Goal: Obtain resource: Download file/media

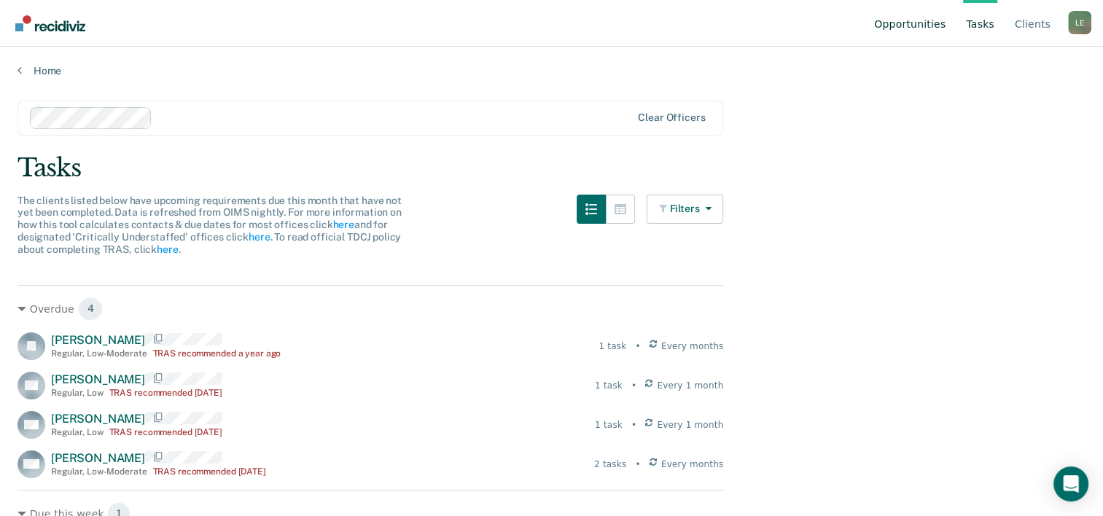
click at [909, 26] on link "Opportunities" at bounding box center [909, 23] width 77 height 47
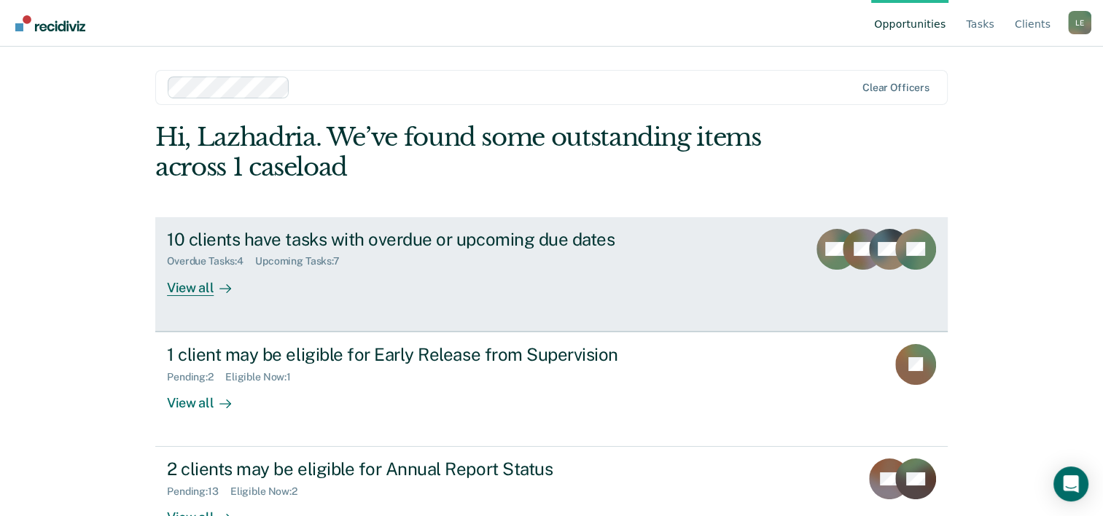
scroll to position [44, 0]
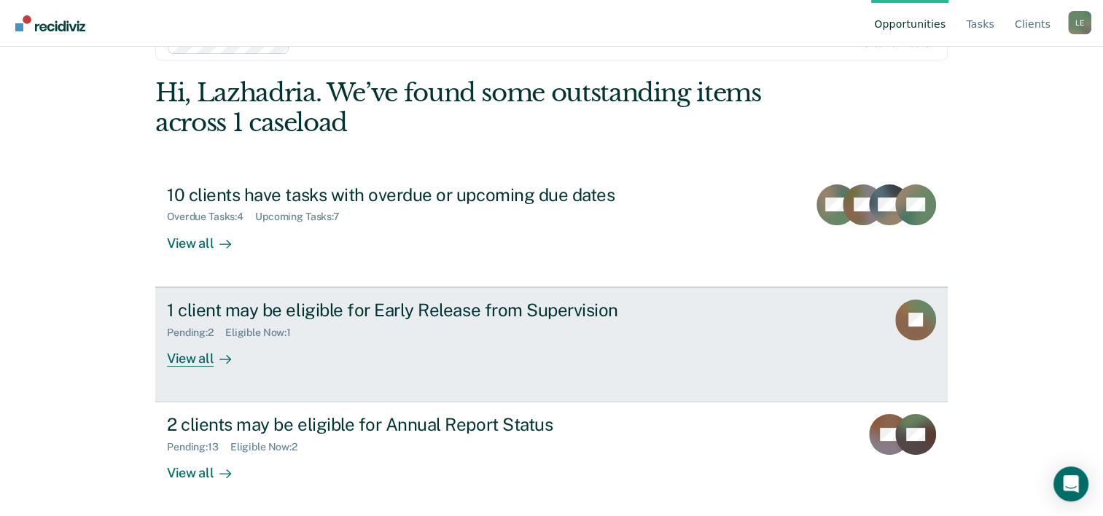
click at [550, 349] on div "1 client may be eligible for Early Release from Supervision Pending : 2 Eligibl…" at bounding box center [440, 333] width 547 height 67
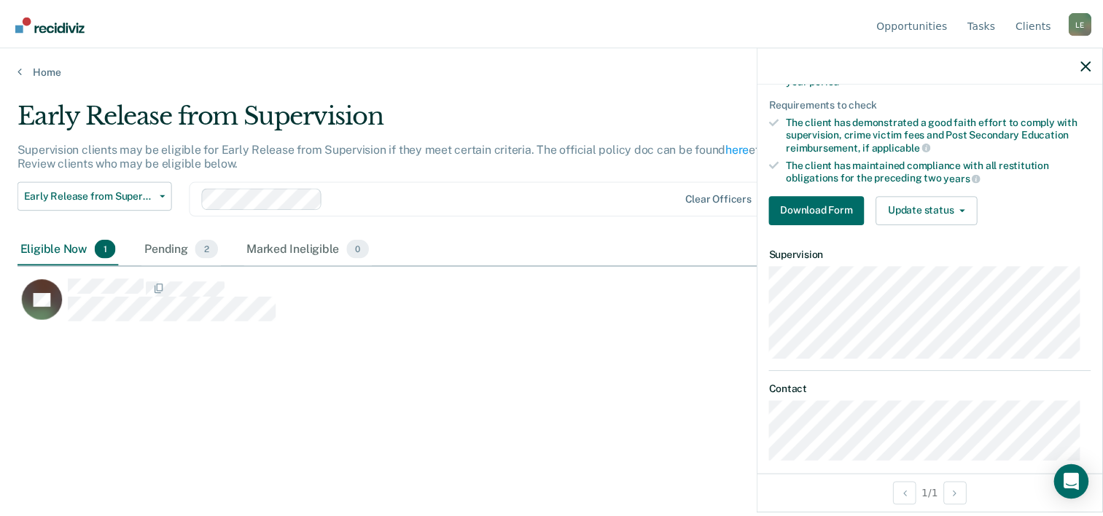
scroll to position [268, 0]
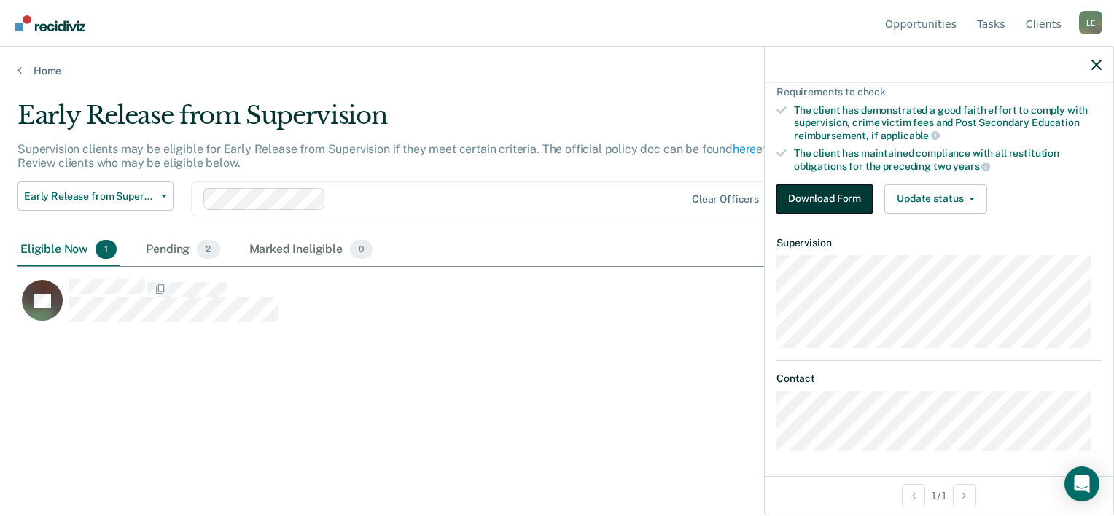
click at [840, 190] on button "Download Form" at bounding box center [824, 198] width 96 height 29
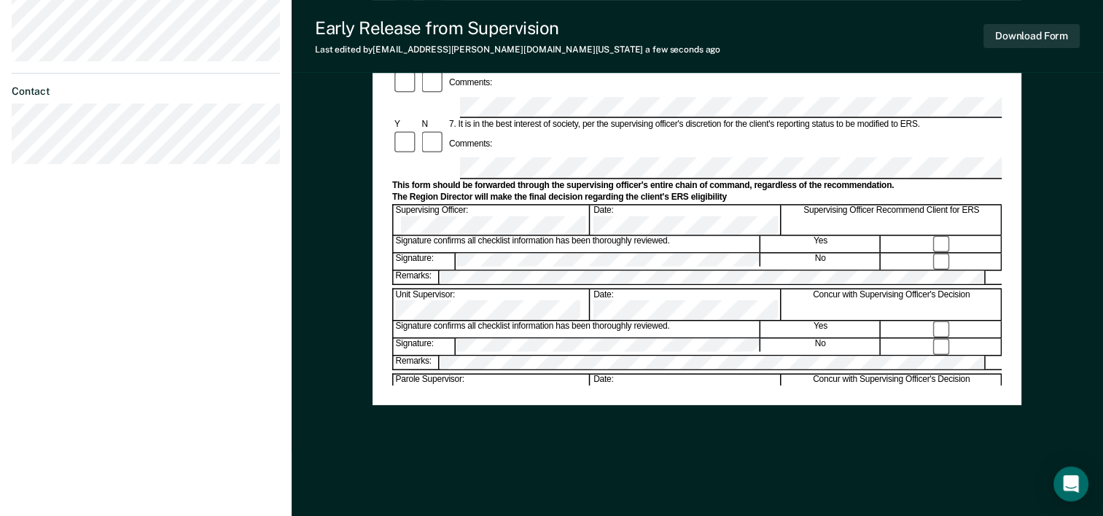
scroll to position [564, 0]
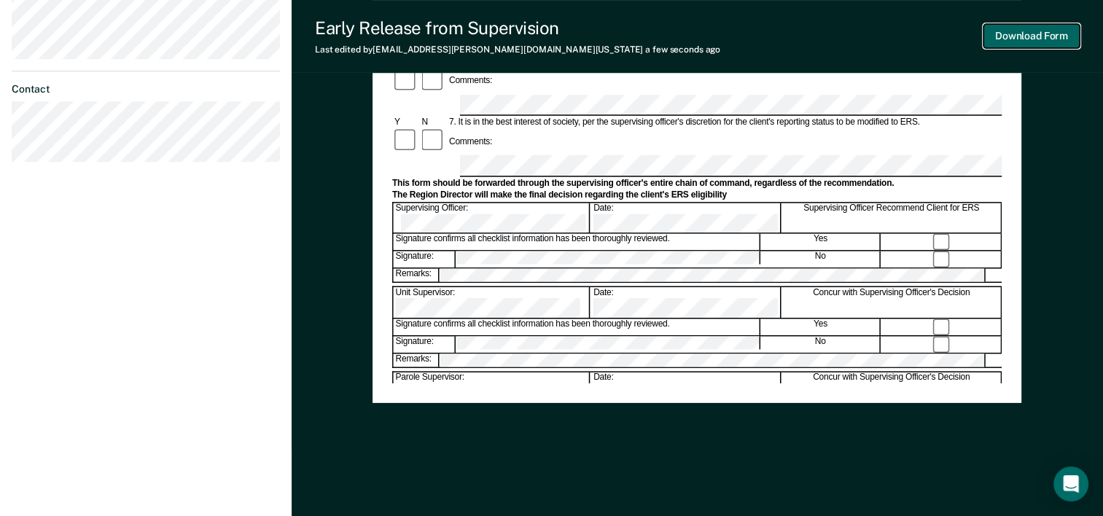
click at [1061, 35] on button "Download Form" at bounding box center [1032, 36] width 96 height 24
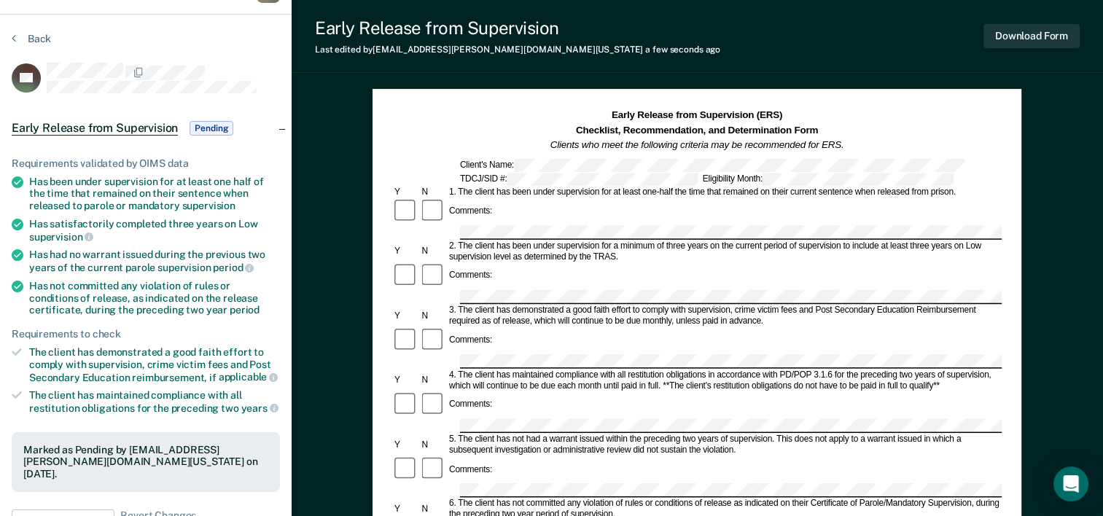
scroll to position [6, 0]
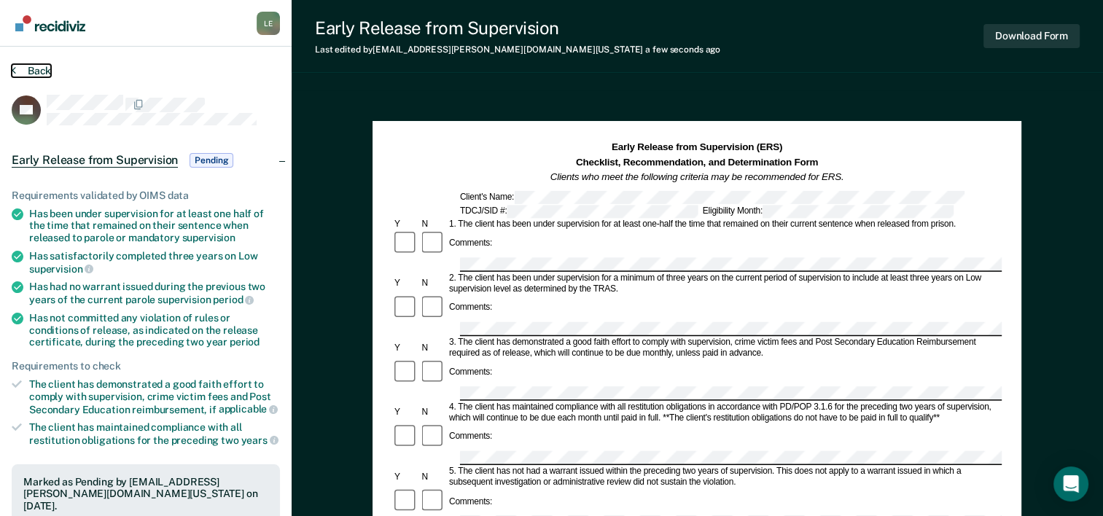
click at [38, 73] on button "Back" at bounding box center [31, 70] width 39 height 13
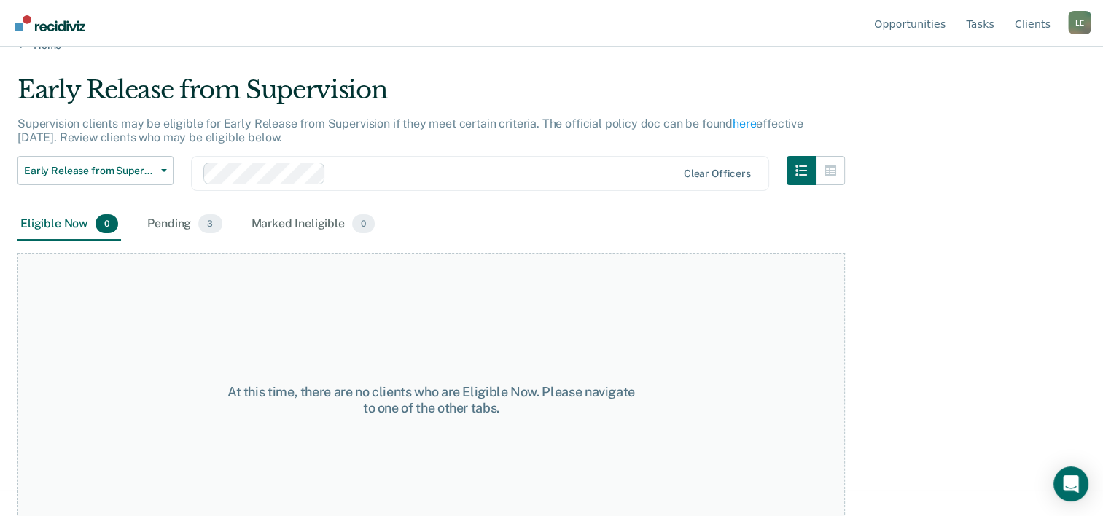
scroll to position [17, 0]
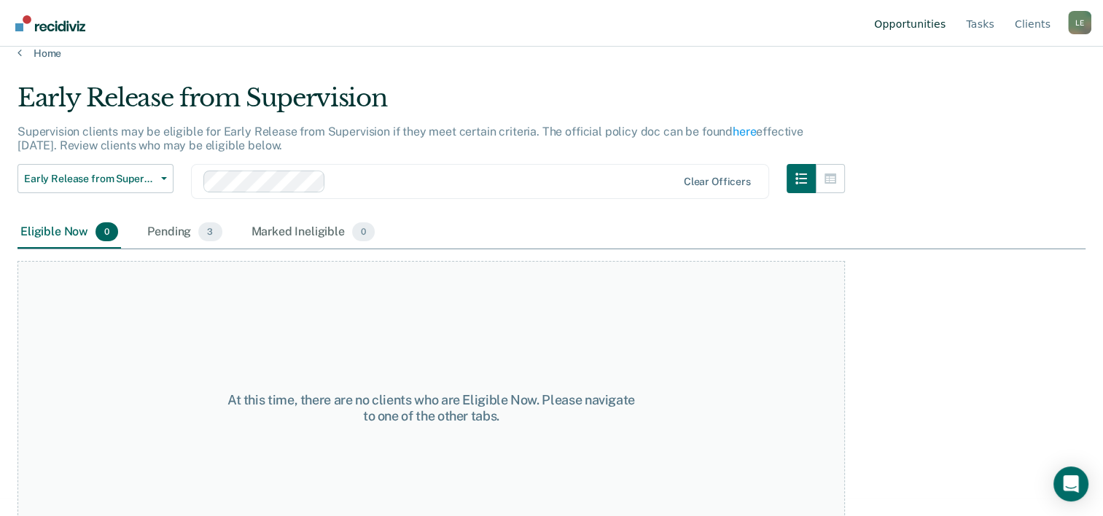
click at [918, 17] on link "Opportunities" at bounding box center [909, 23] width 77 height 47
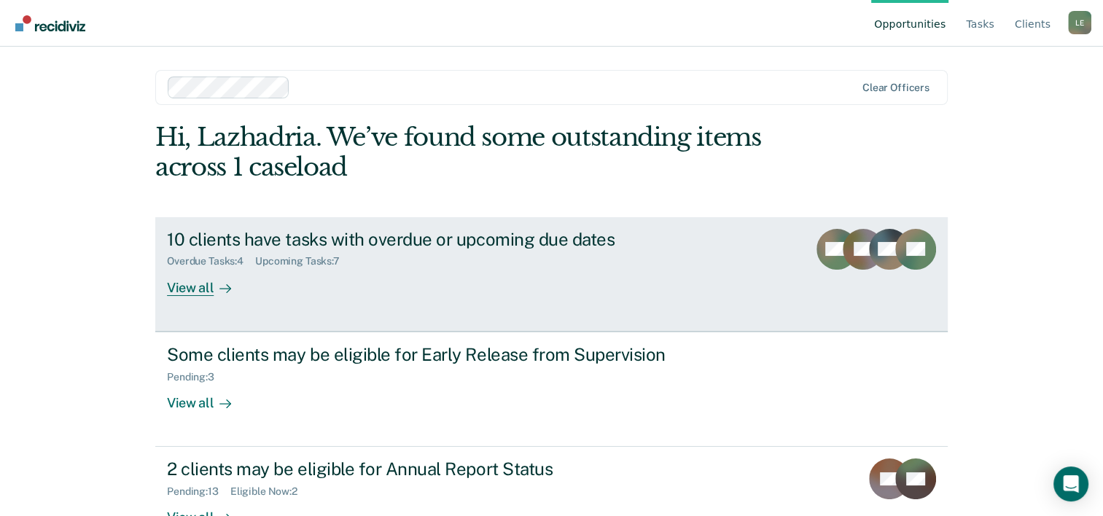
scroll to position [44, 0]
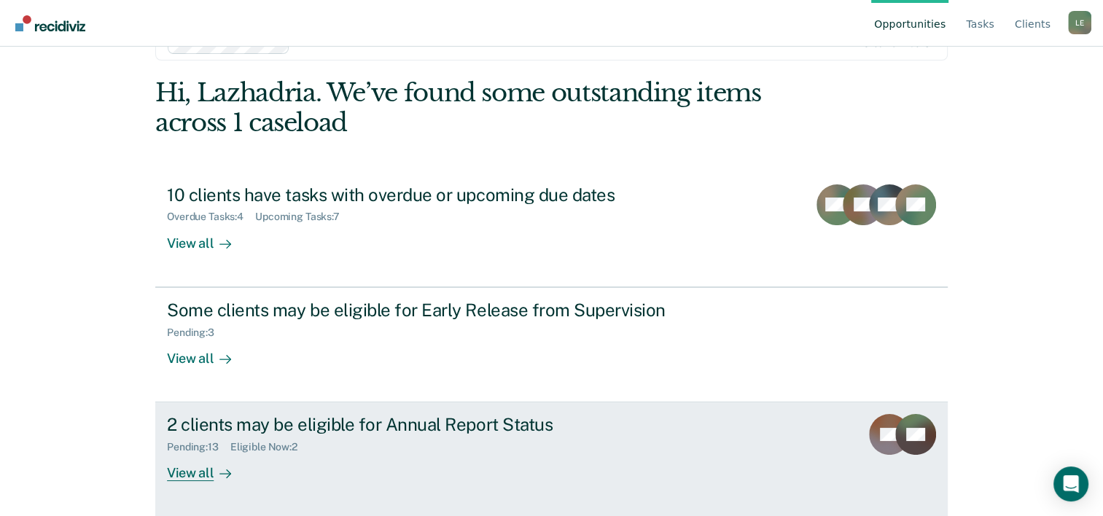
click at [525, 447] on div "Pending : 13 Eligible Now : 2" at bounding box center [423, 444] width 512 height 18
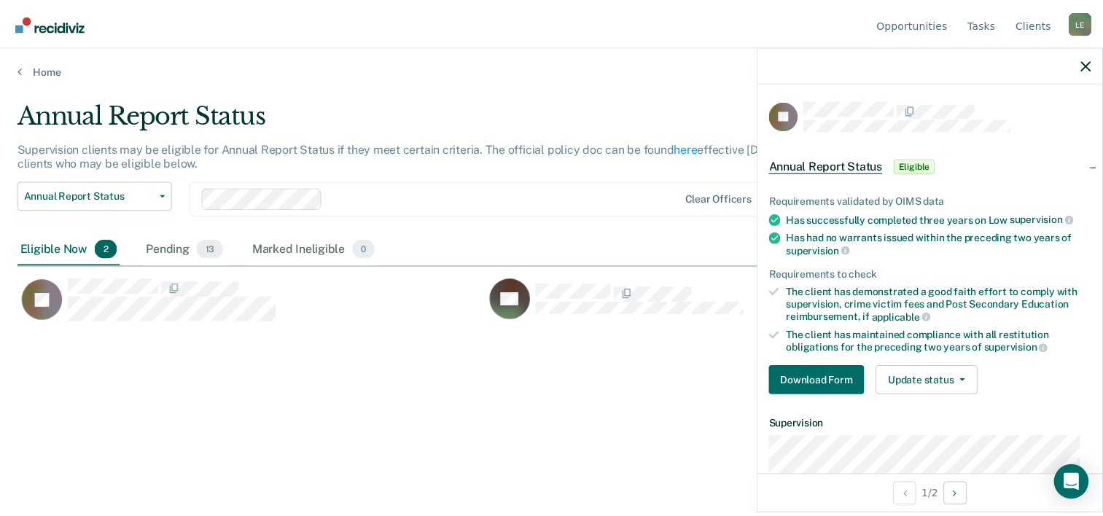
scroll to position [51, 0]
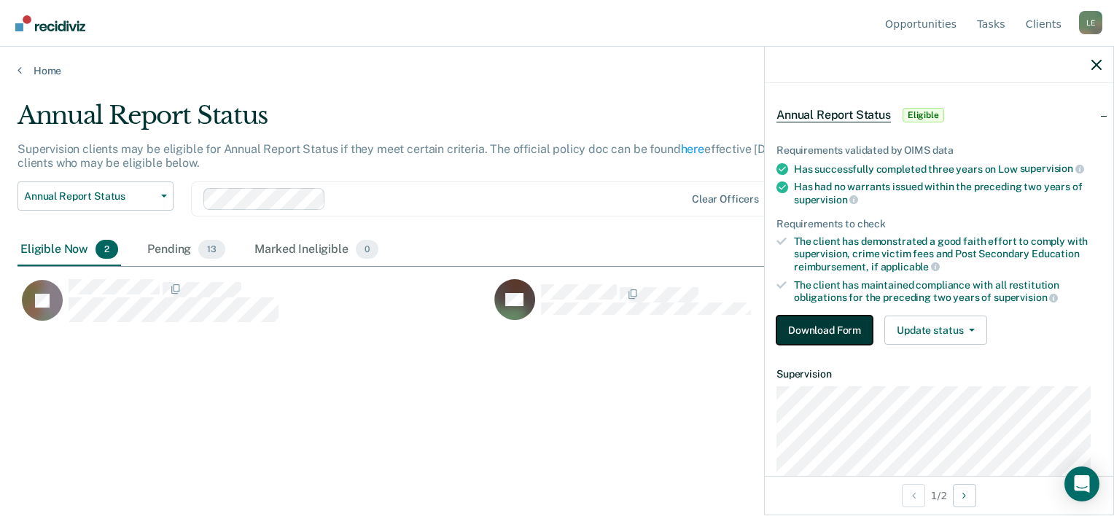
click at [869, 327] on button "Download Form" at bounding box center [824, 330] width 96 height 29
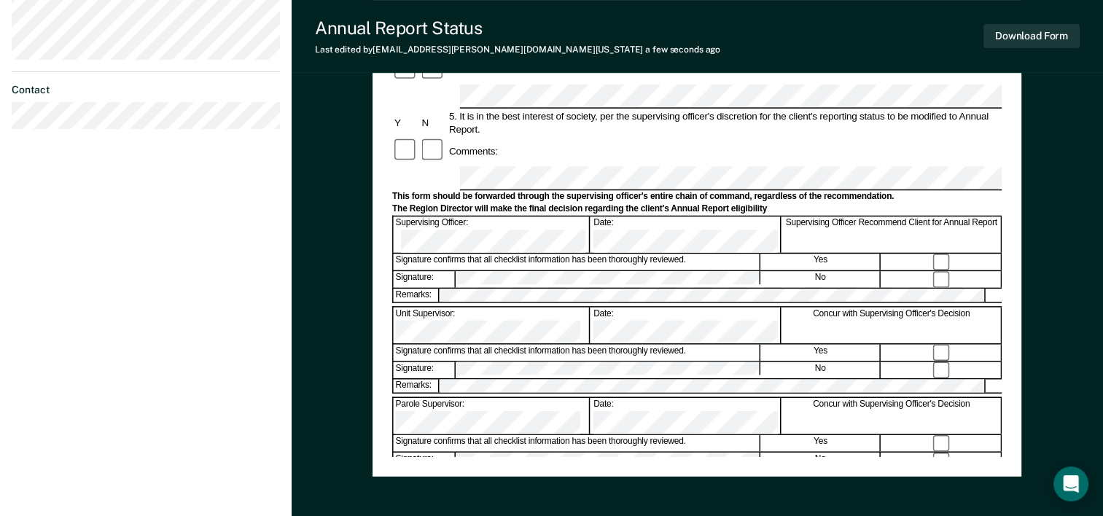
scroll to position [499, 0]
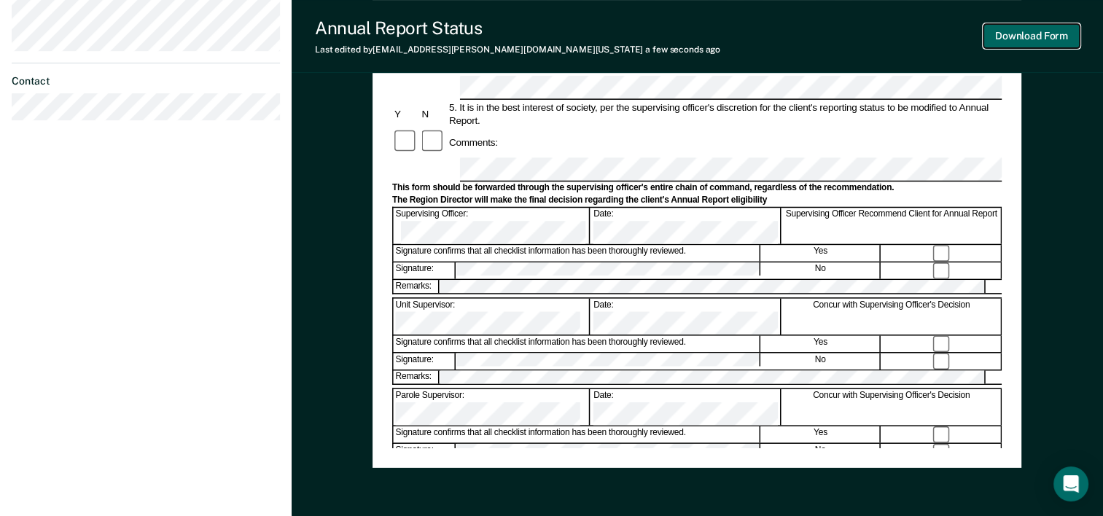
click at [1035, 44] on button "Download Form" at bounding box center [1032, 36] width 96 height 24
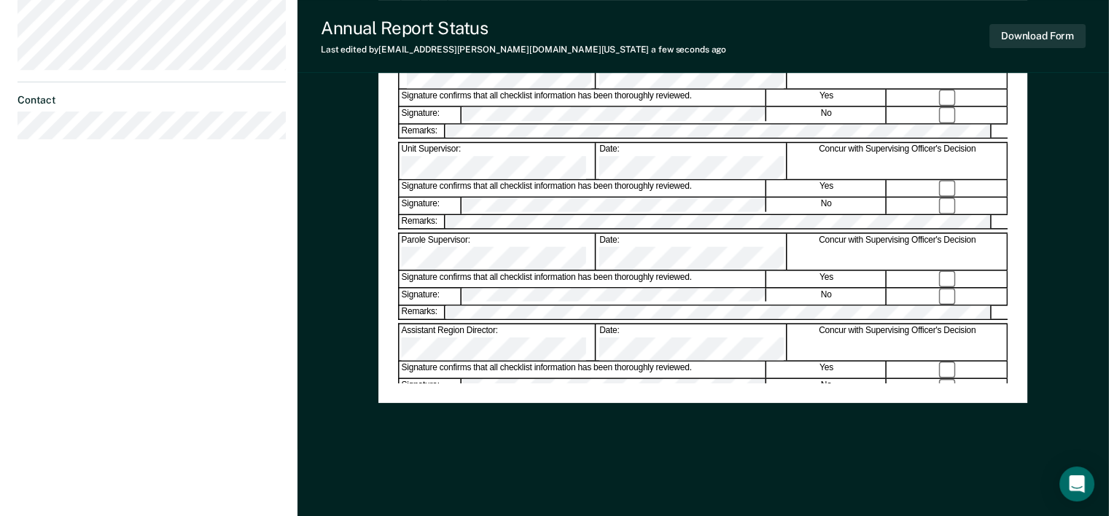
scroll to position [0, 0]
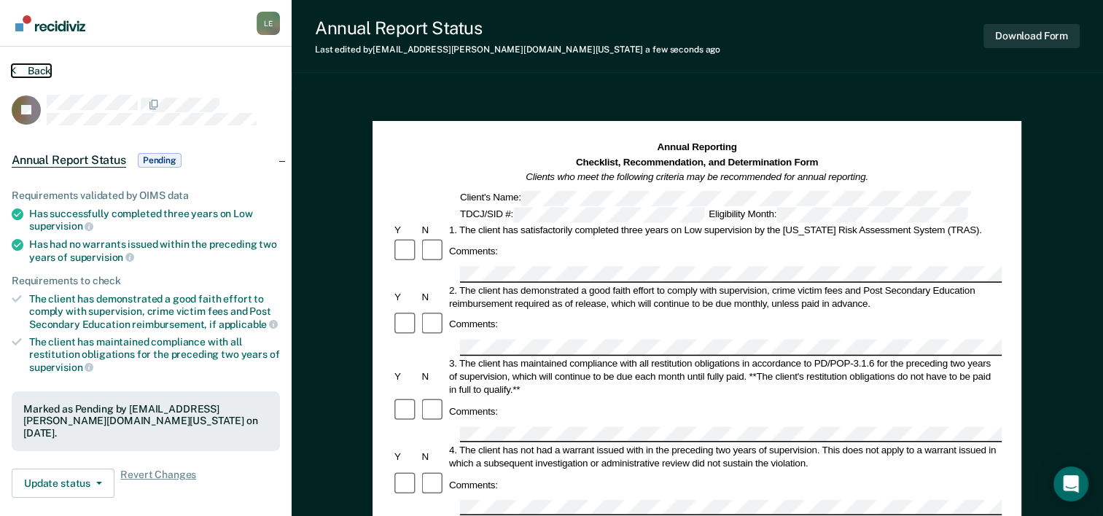
click at [41, 65] on button "Back" at bounding box center [31, 70] width 39 height 13
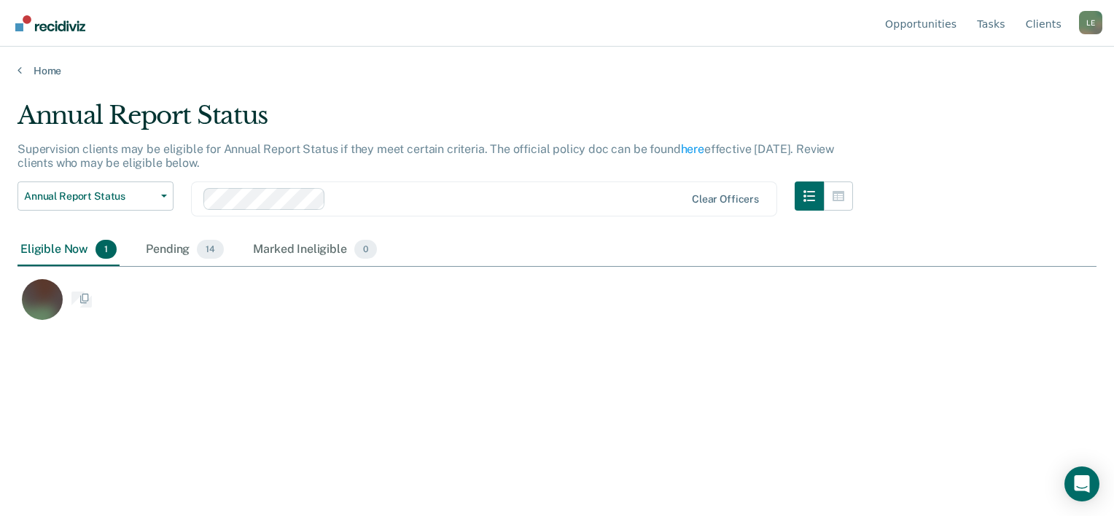
scroll to position [295, 1067]
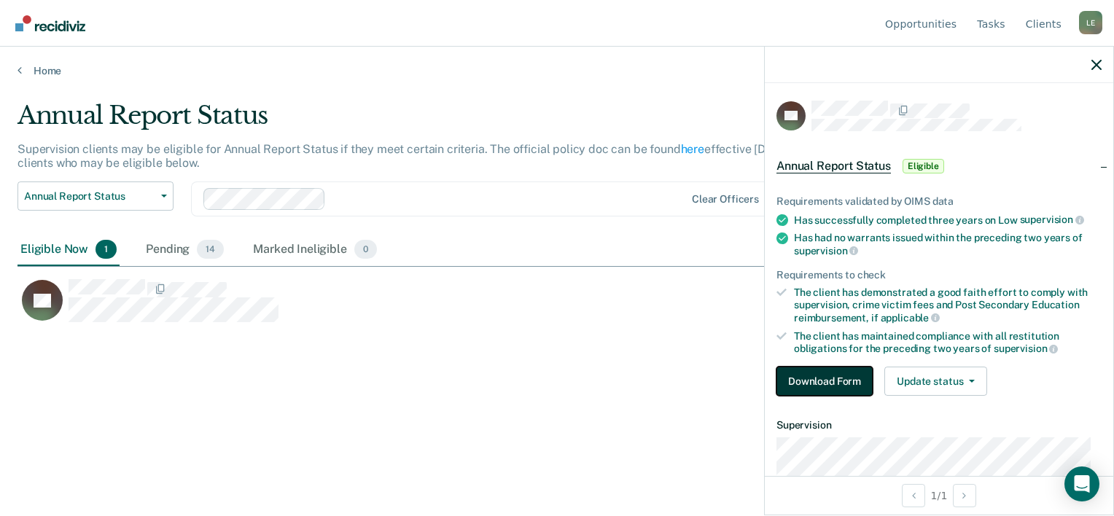
click at [839, 378] on button "Download Form" at bounding box center [824, 381] width 96 height 29
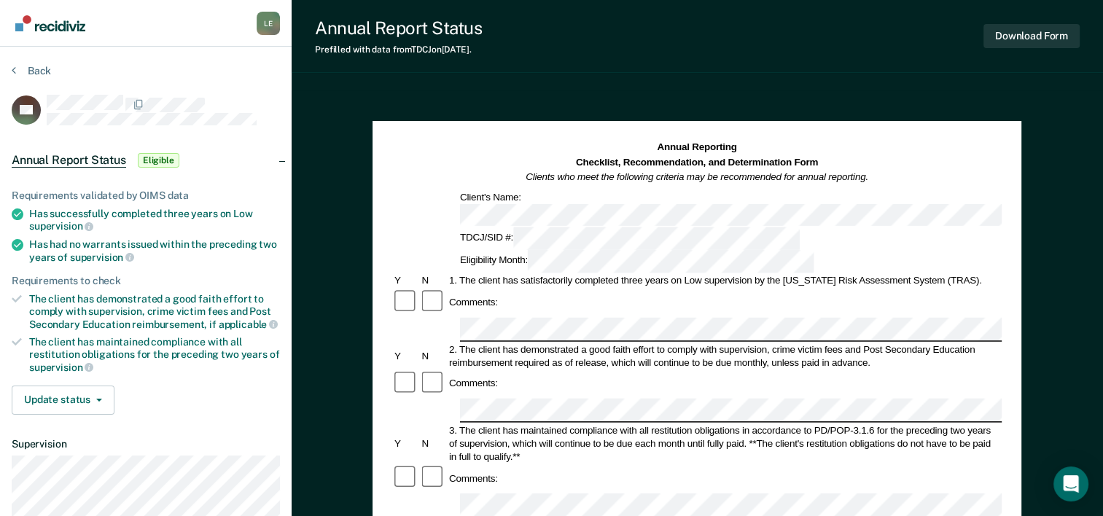
click at [839, 424] on div "3. The client has maintained compliance with all restitution obligations in acc…" at bounding box center [724, 443] width 555 height 39
click at [214, 108] on div at bounding box center [163, 104] width 233 height 18
click at [31, 71] on button "Back" at bounding box center [31, 70] width 39 height 13
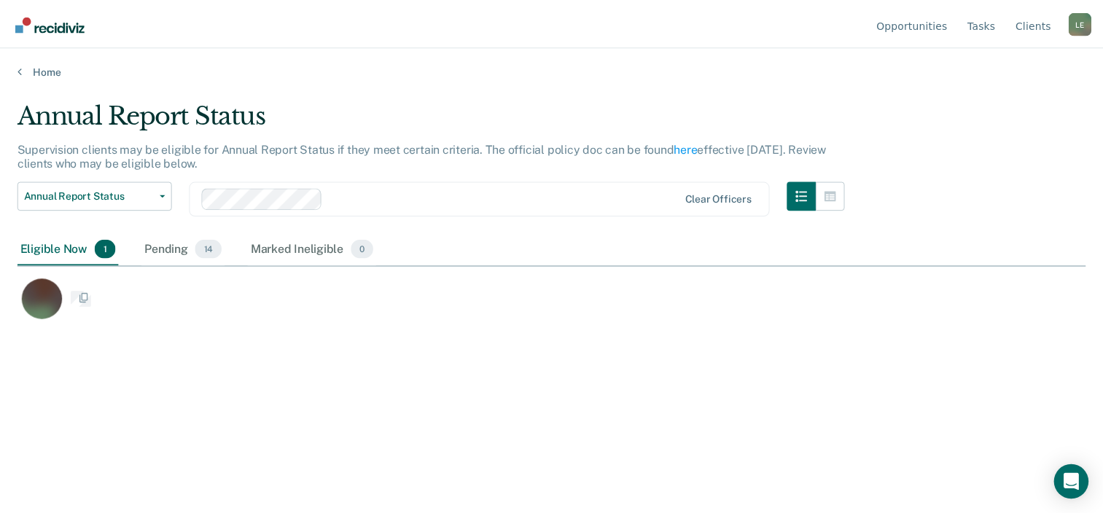
scroll to position [295, 1067]
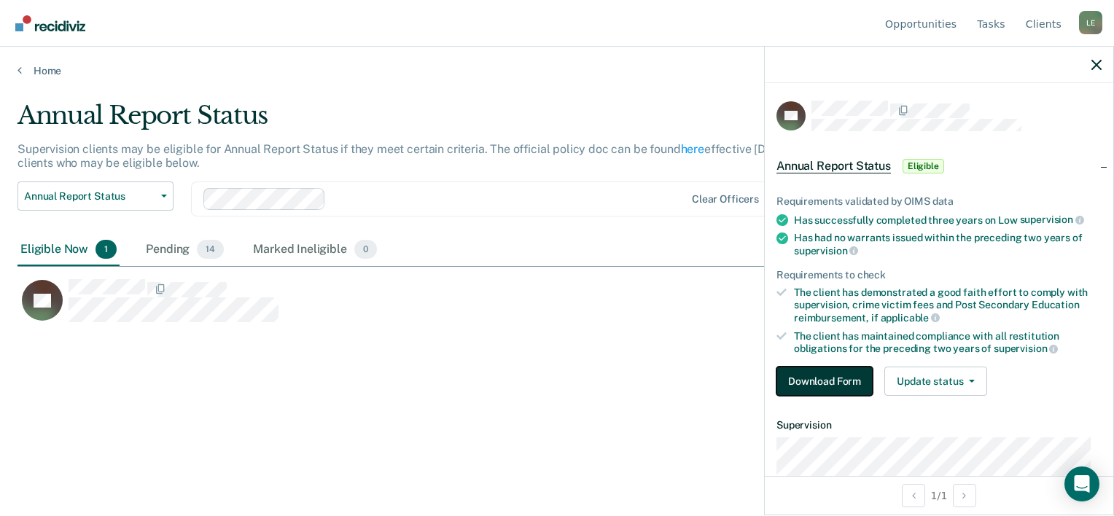
click at [836, 376] on button "Download Form" at bounding box center [824, 381] width 96 height 29
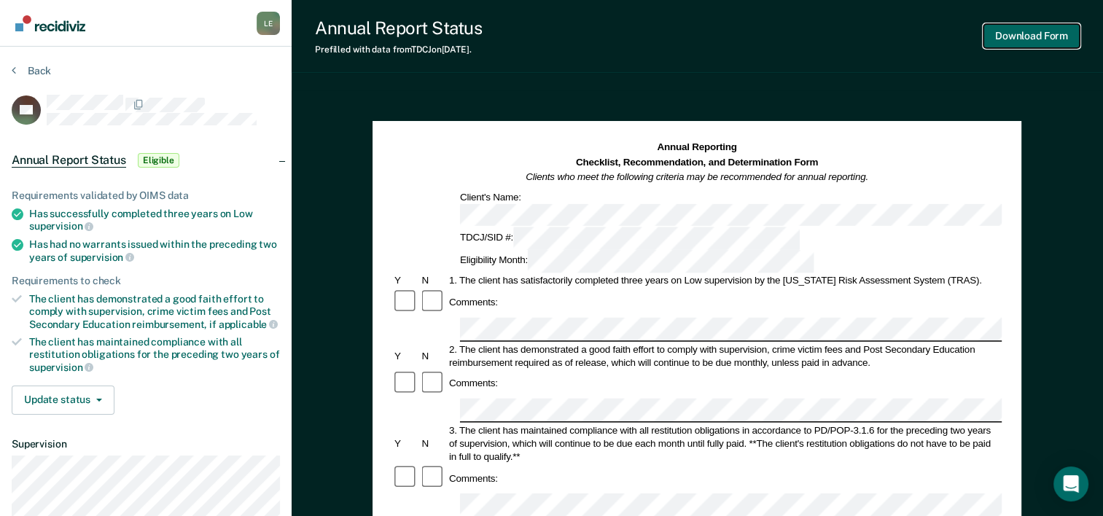
click at [1043, 44] on button "Download Form" at bounding box center [1032, 36] width 96 height 24
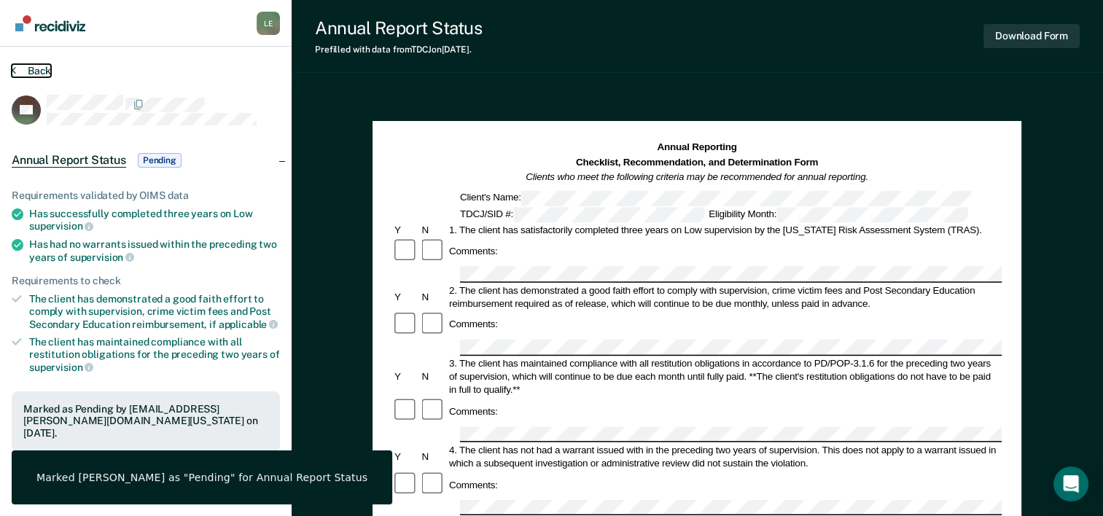
click at [37, 64] on button "Back" at bounding box center [31, 70] width 39 height 13
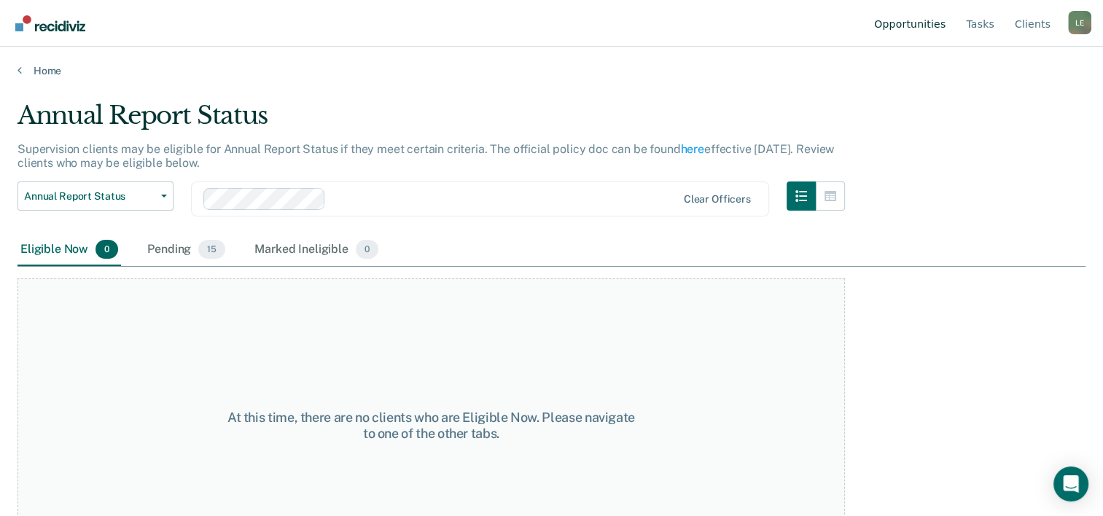
click at [900, 17] on link "Opportunities" at bounding box center [909, 23] width 77 height 47
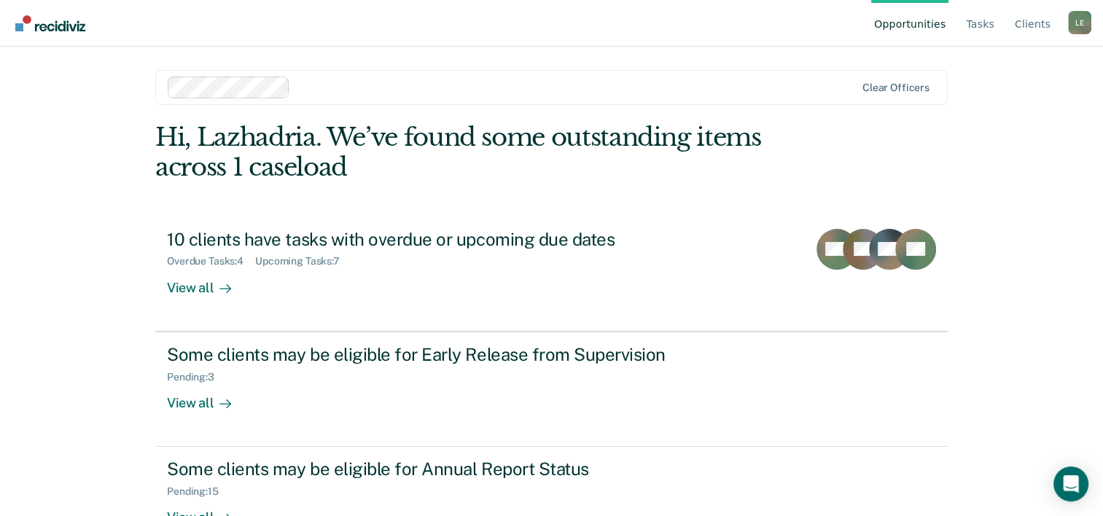
scroll to position [44, 0]
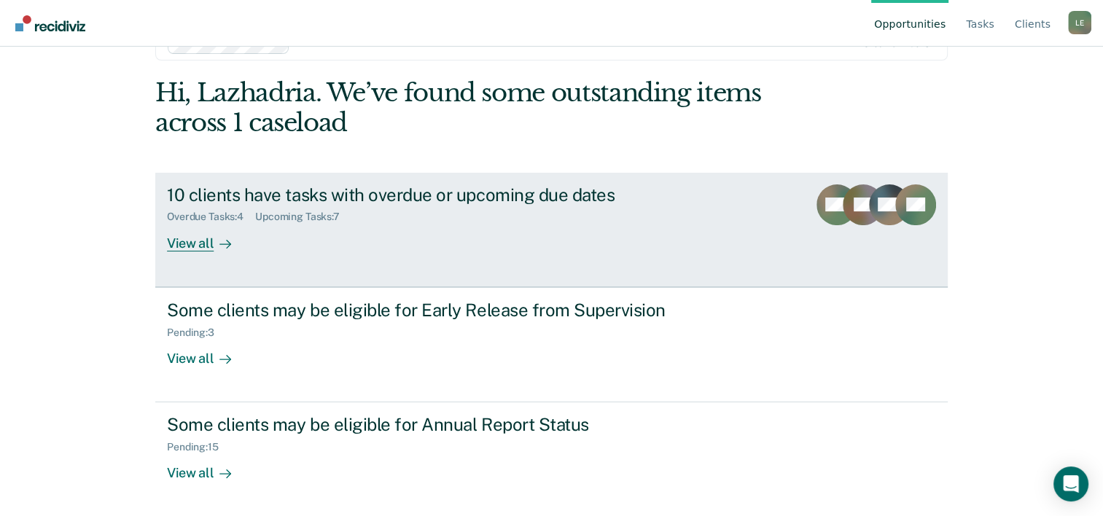
click at [442, 216] on div "Overdue Tasks : 4 Upcoming Tasks : 7" at bounding box center [423, 214] width 512 height 18
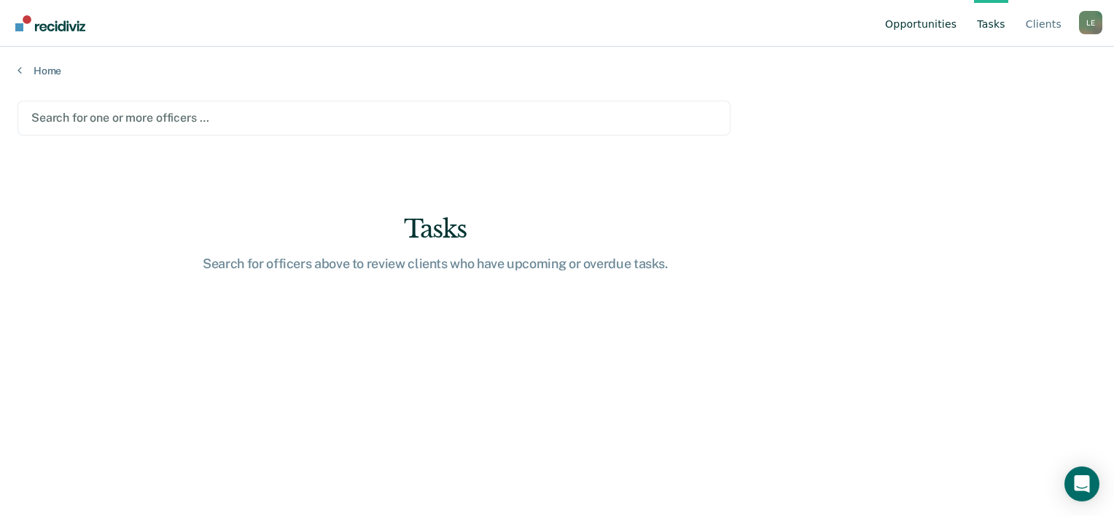
click at [943, 26] on link "Opportunities" at bounding box center [920, 23] width 77 height 47
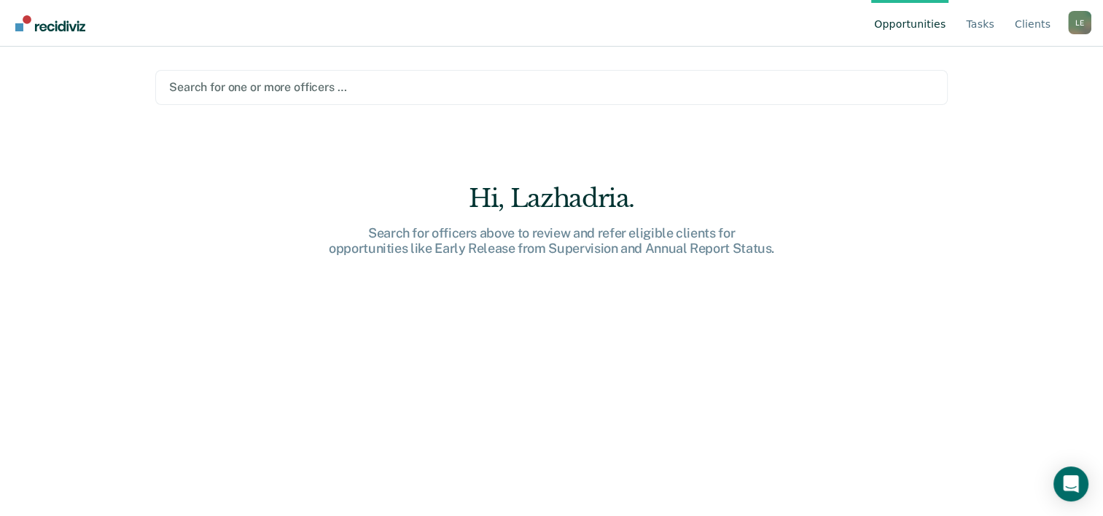
click at [825, 82] on div at bounding box center [551, 87] width 765 height 17
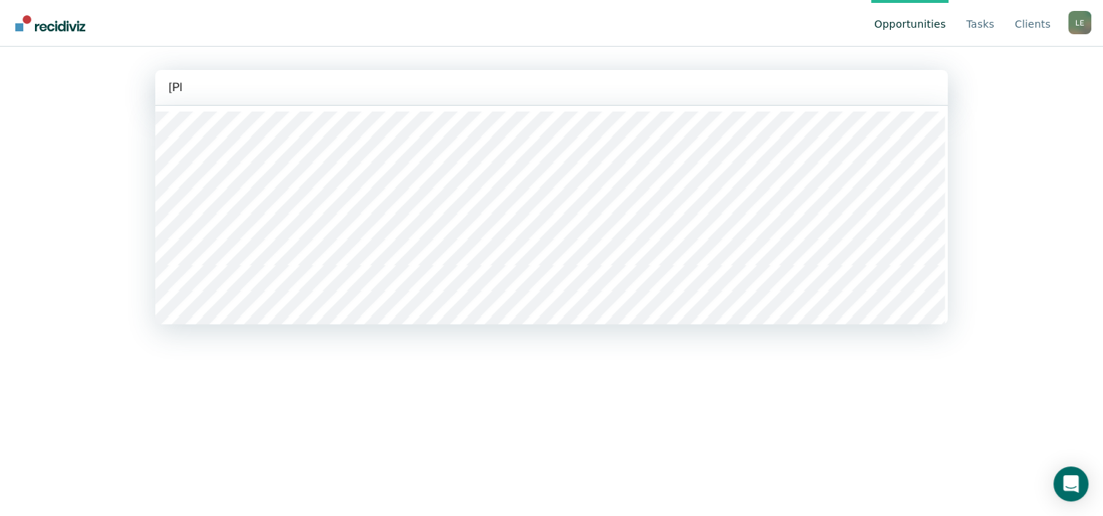
type input "eliz"
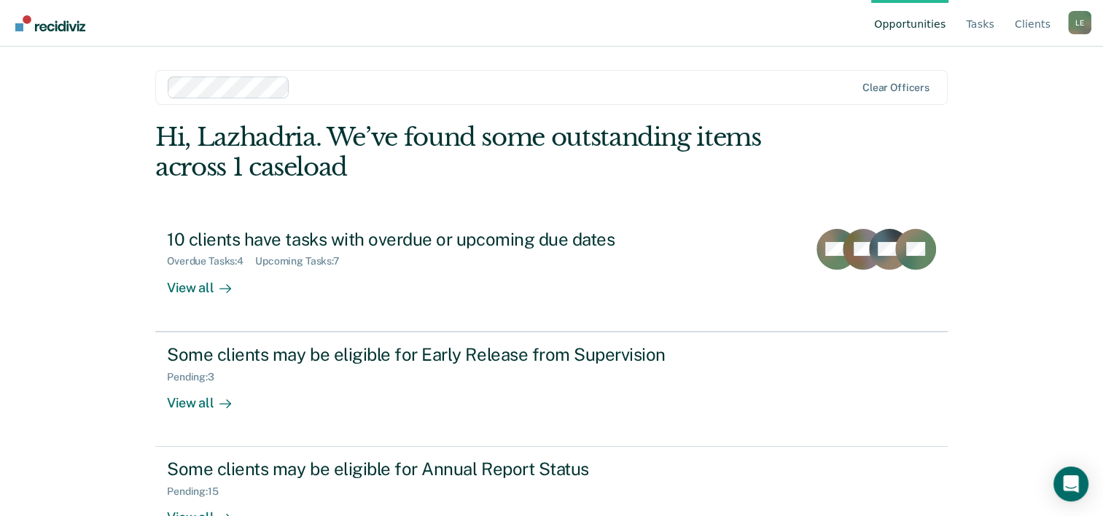
scroll to position [44, 0]
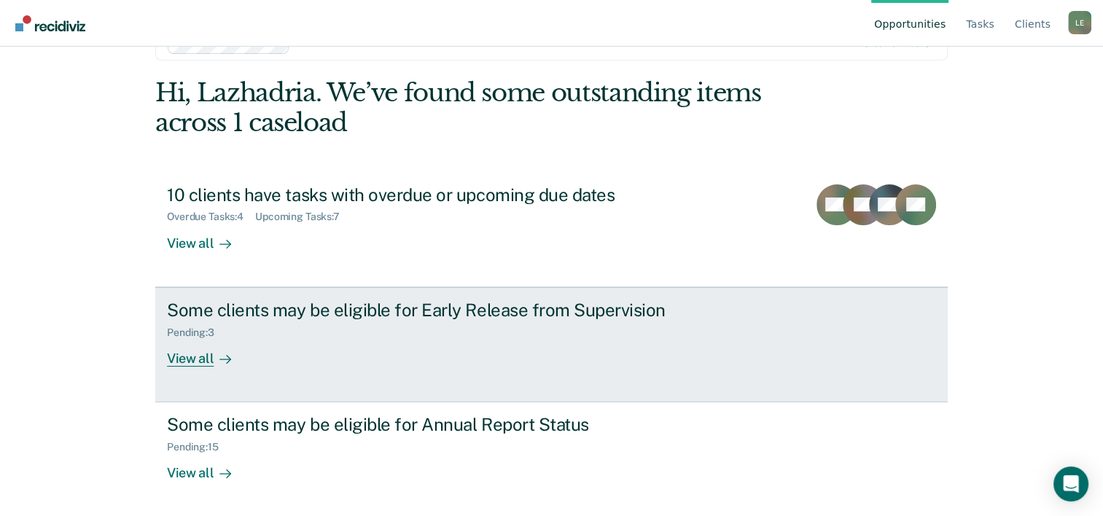
click at [435, 373] on link "Some clients may be eligible for Early Release from Supervision Pending : 3 Vie…" at bounding box center [551, 344] width 793 height 115
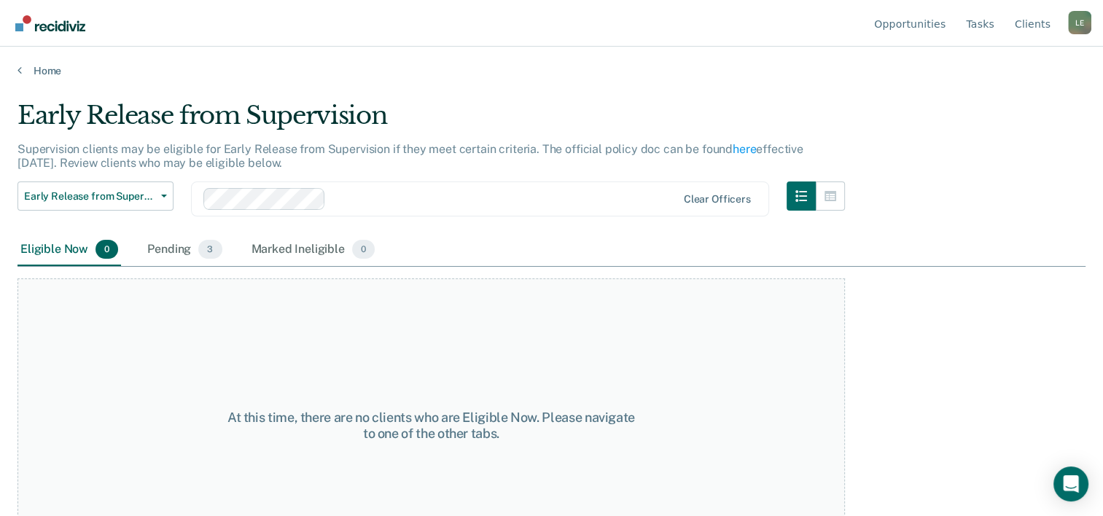
scroll to position [55, 0]
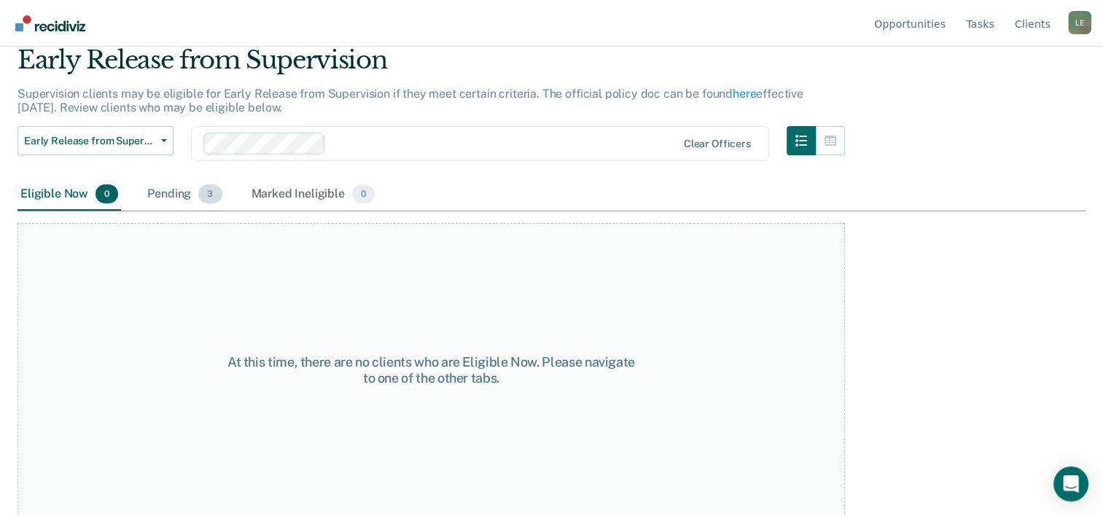
click at [218, 183] on div "Pending 3" at bounding box center [184, 195] width 80 height 32
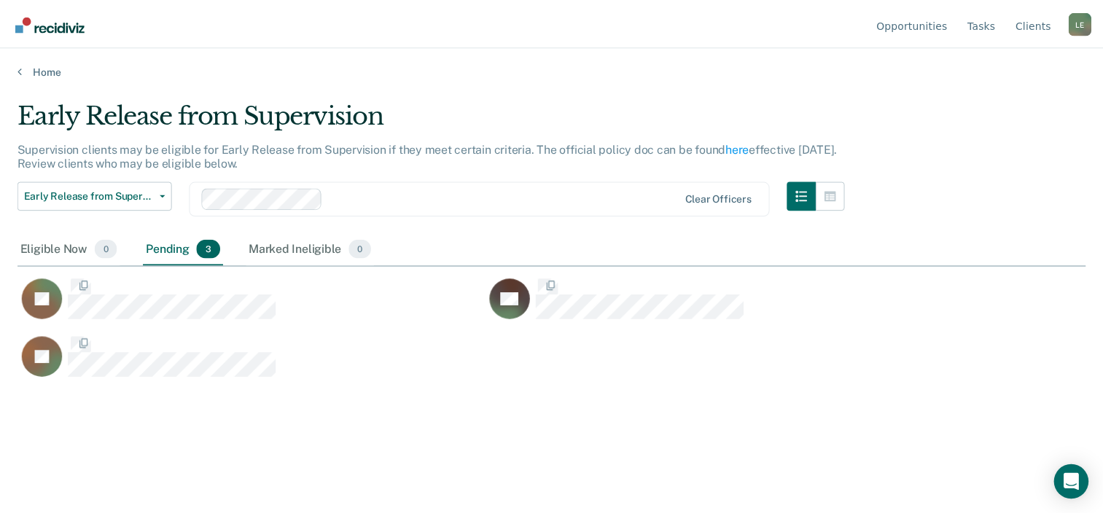
scroll to position [295, 1067]
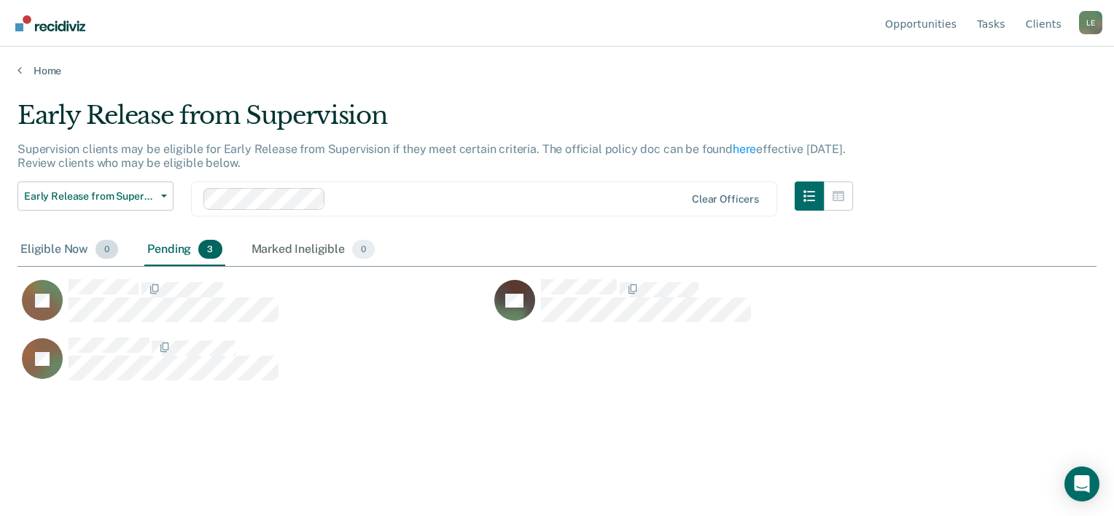
click at [87, 239] on div "Eligible Now 0" at bounding box center [69, 250] width 104 height 32
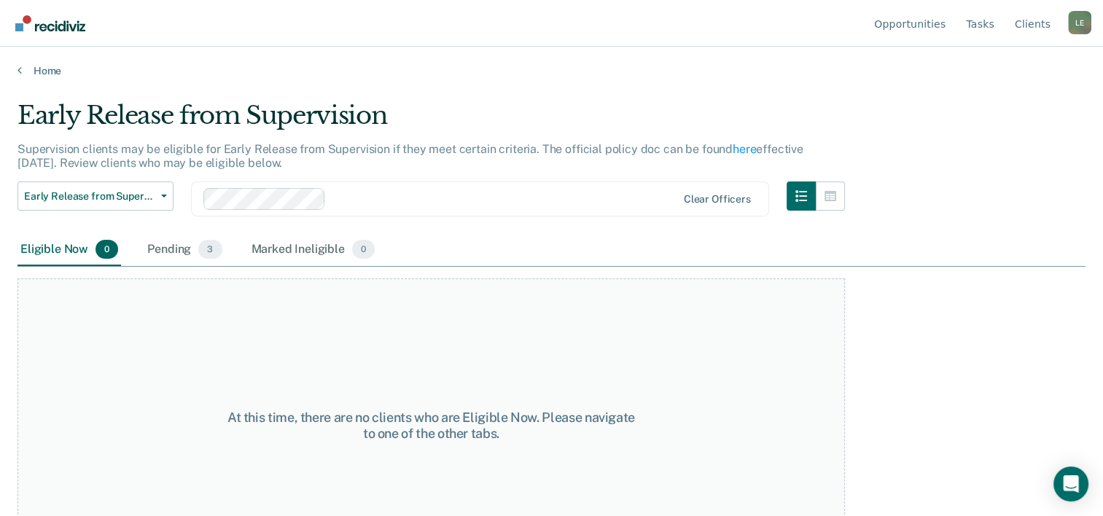
scroll to position [55, 0]
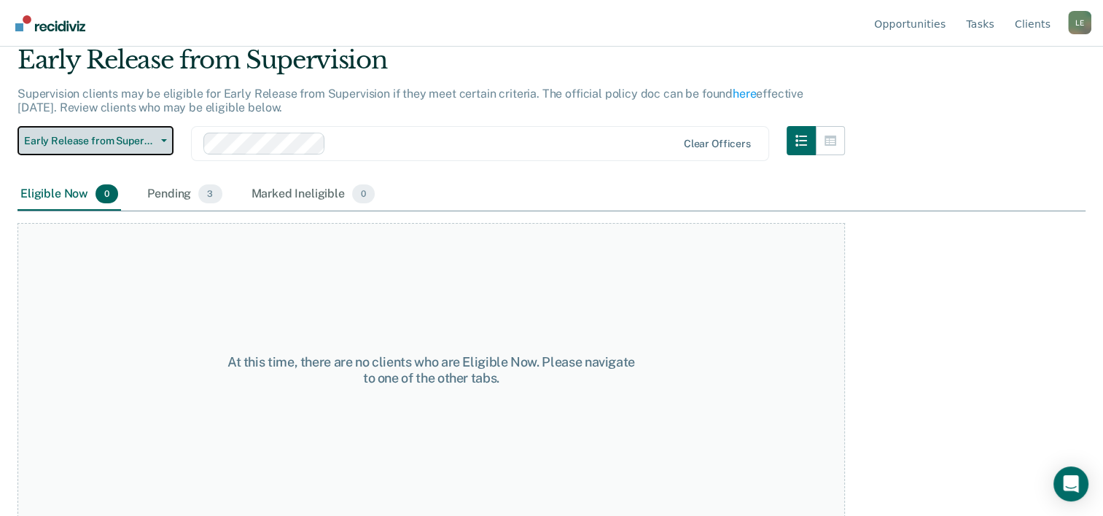
click at [125, 136] on span "Early Release from Supervision" at bounding box center [89, 141] width 131 height 12
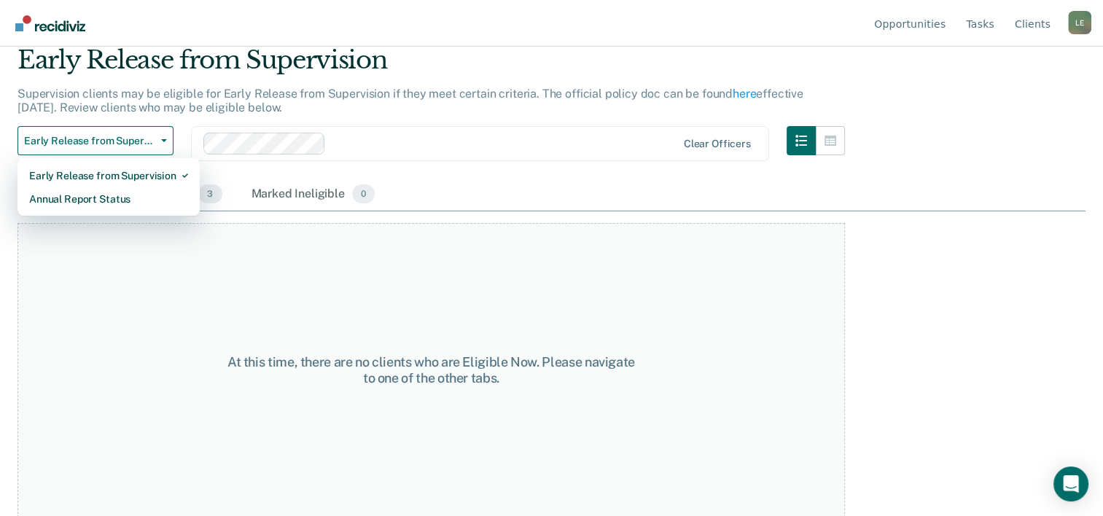
click at [217, 102] on p "Supervision clients may be eligible for Early Release from Supervision if they …" at bounding box center [410, 101] width 786 height 28
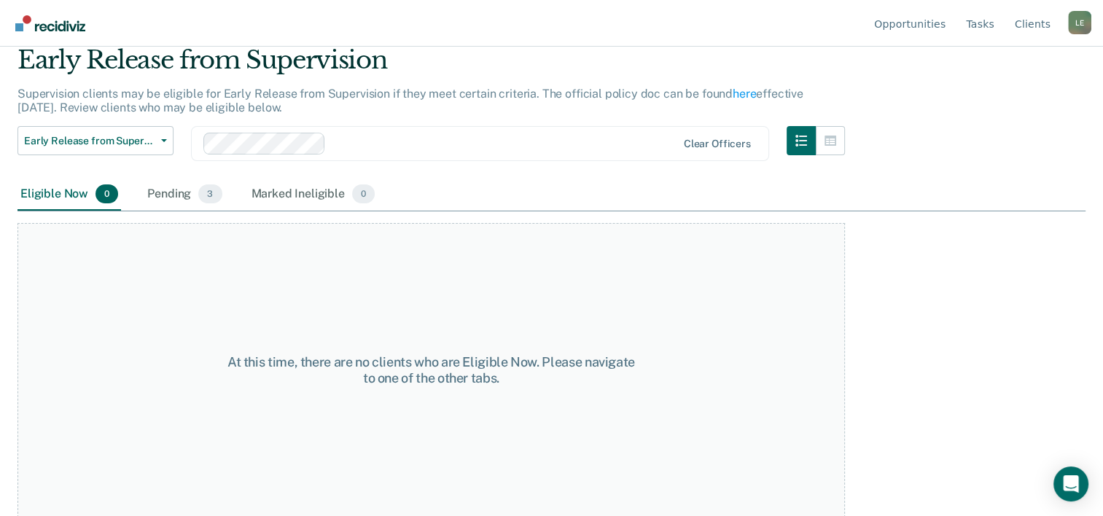
click at [217, 102] on p "Supervision clients may be eligible for Early Release from Supervision if they …" at bounding box center [410, 101] width 786 height 28
click at [118, 131] on button "Early Release from Supervision" at bounding box center [95, 140] width 156 height 29
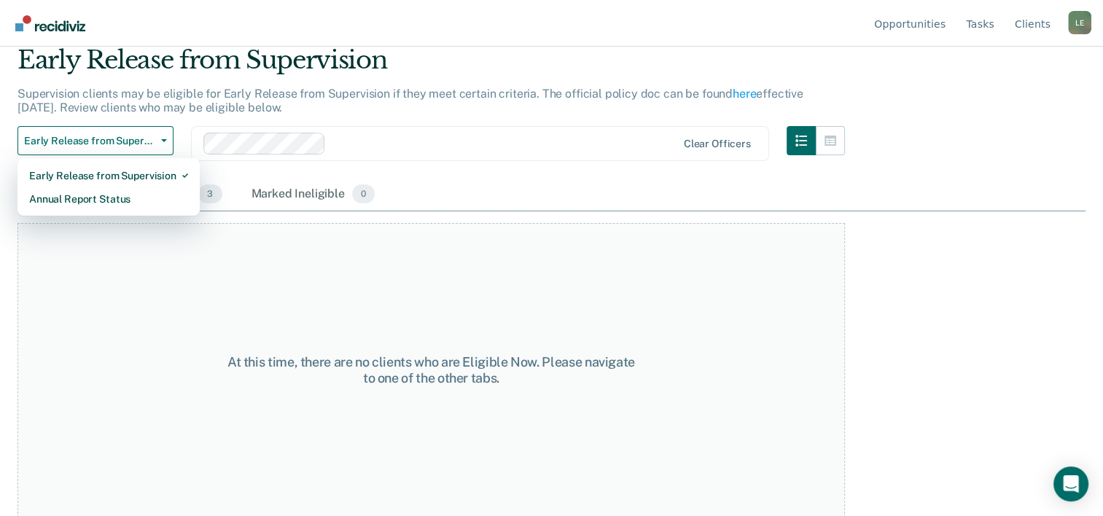
click at [106, 211] on div "Early Release from Supervision Annual Report Status" at bounding box center [108, 187] width 182 height 58
click at [142, 198] on div "Annual Report Status" at bounding box center [108, 198] width 159 height 23
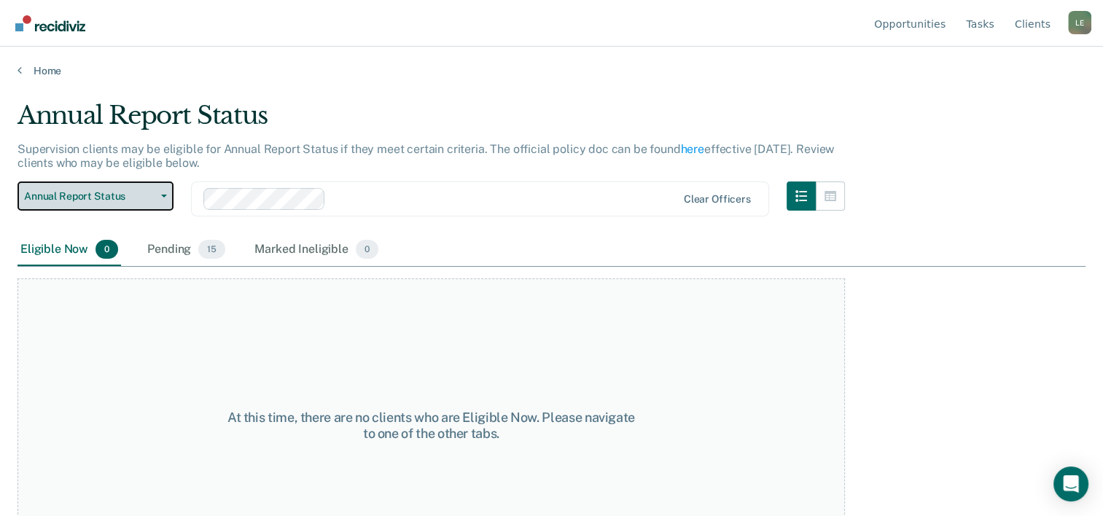
scroll to position [55, 0]
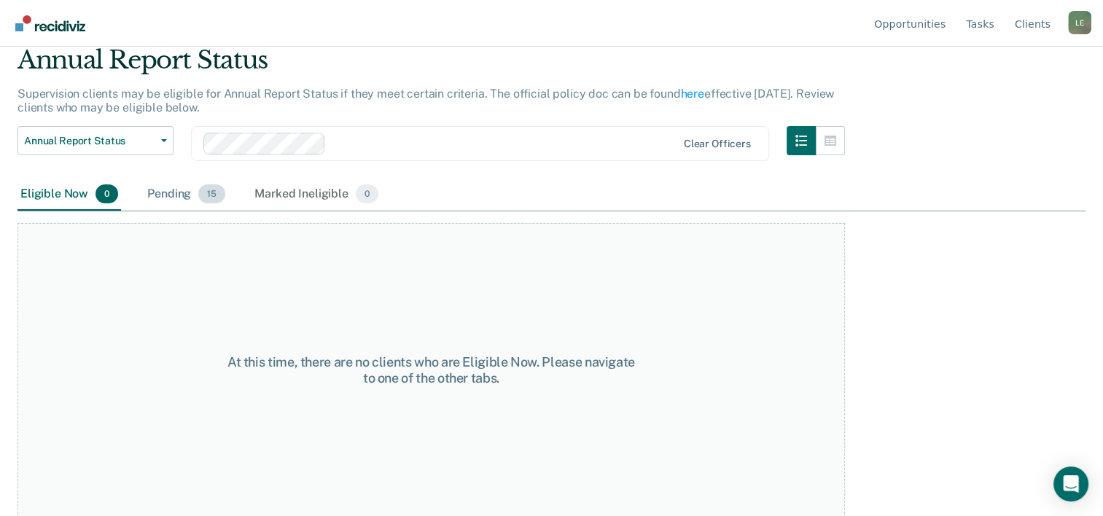
click at [198, 200] on div "Pending 15" at bounding box center [186, 195] width 84 height 32
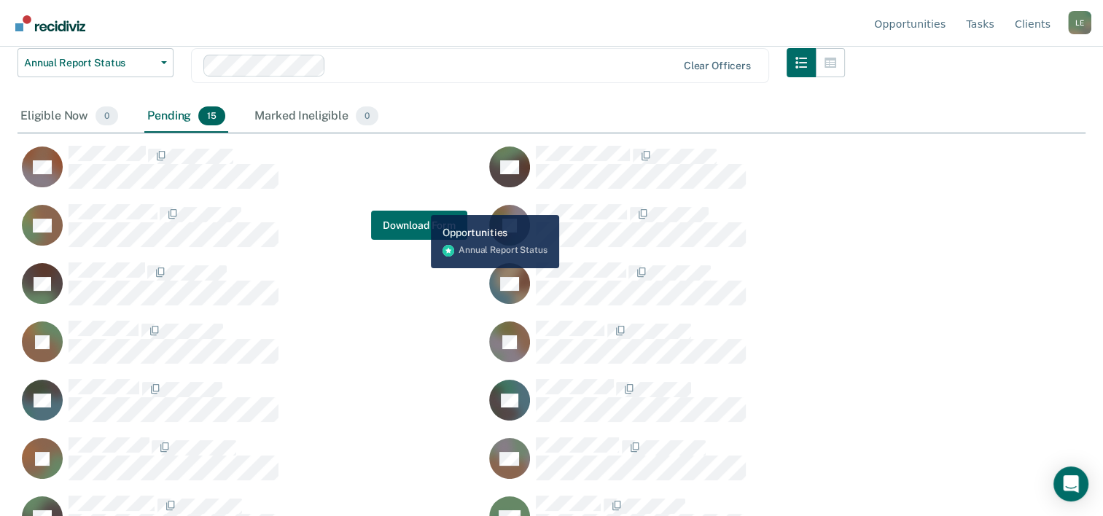
scroll to position [134, 0]
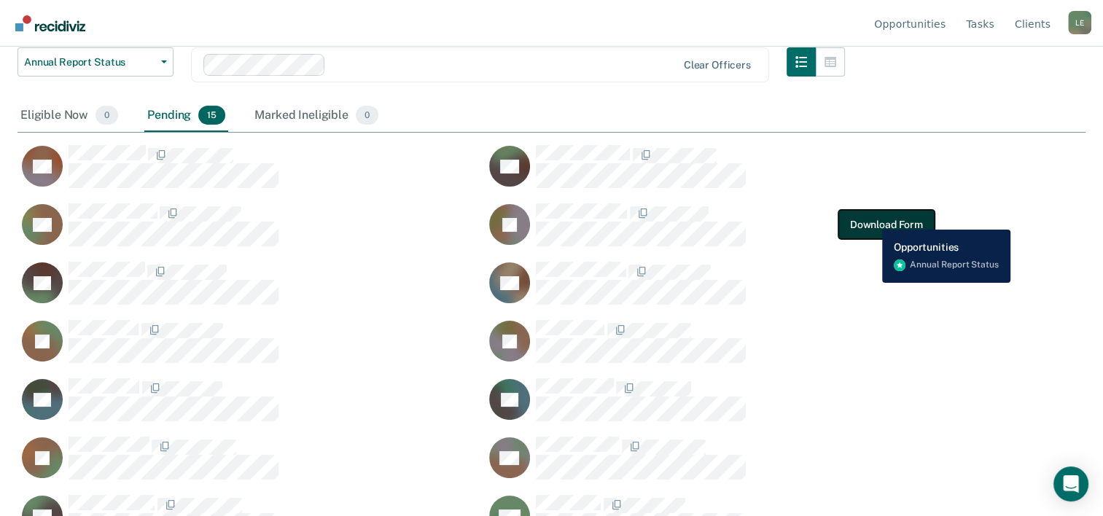
click at [871, 219] on button "Download Form" at bounding box center [886, 224] width 96 height 29
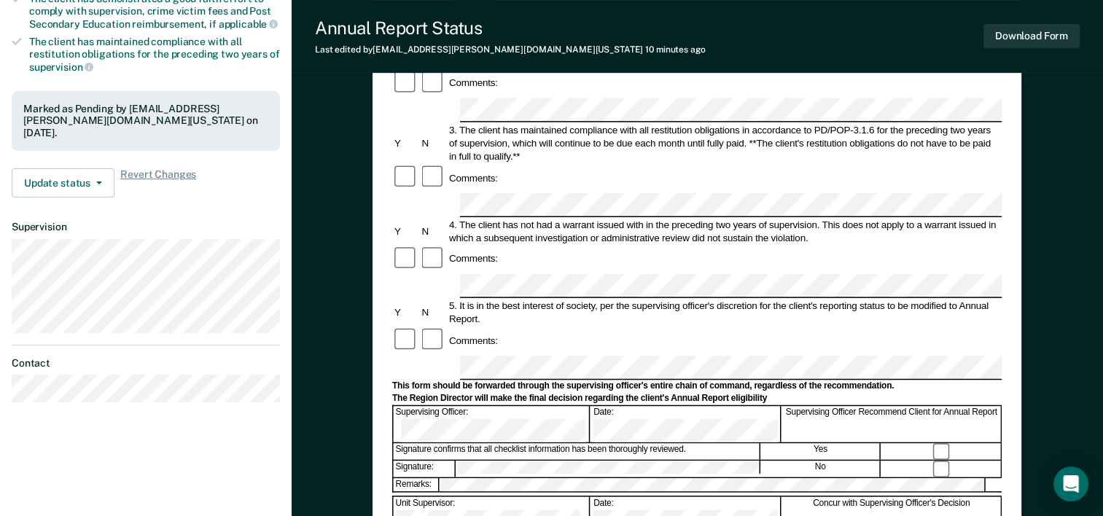
scroll to position [382, 0]
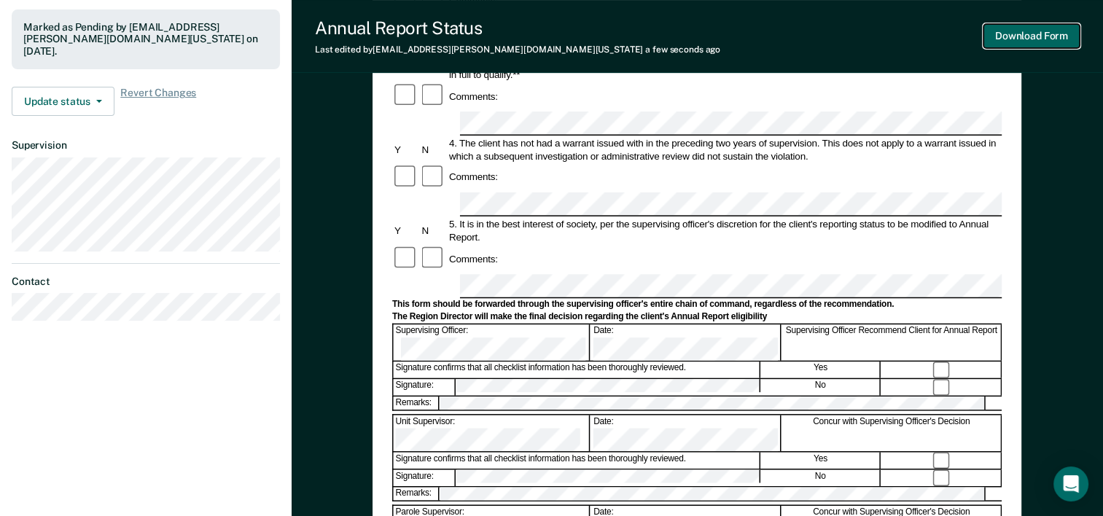
click at [1036, 47] on button "Download Form" at bounding box center [1032, 36] width 96 height 24
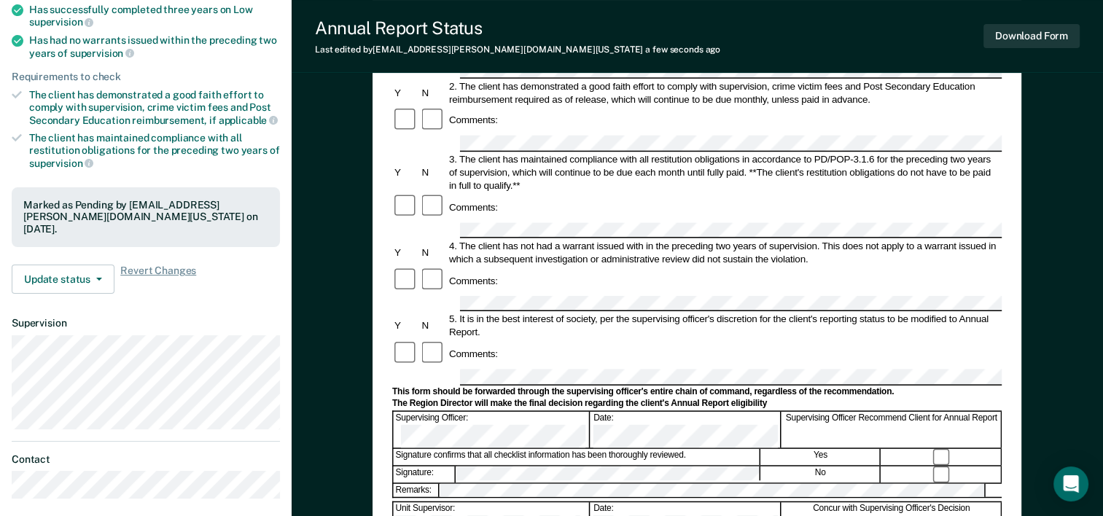
scroll to position [0, 0]
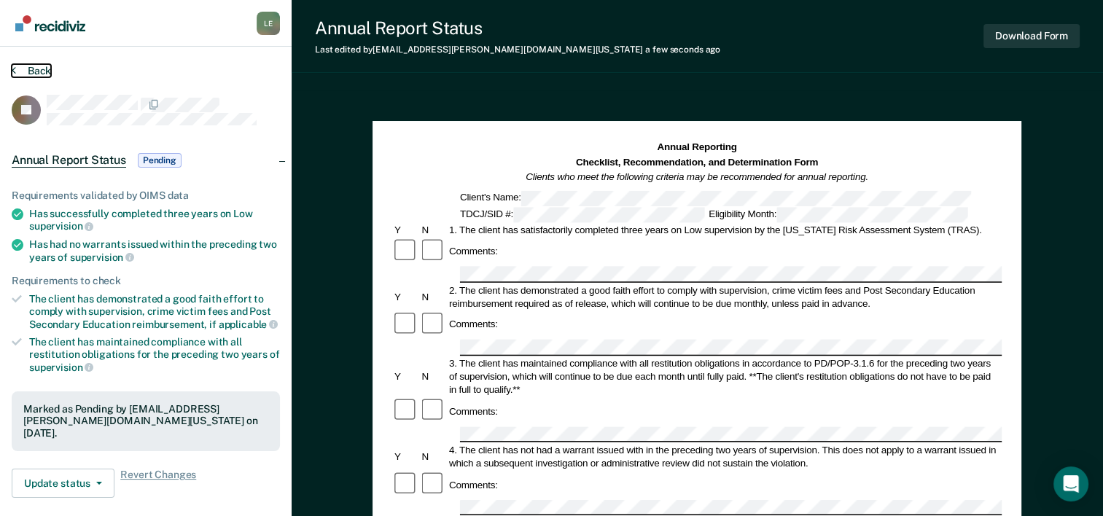
click at [41, 71] on button "Back" at bounding box center [31, 70] width 39 height 13
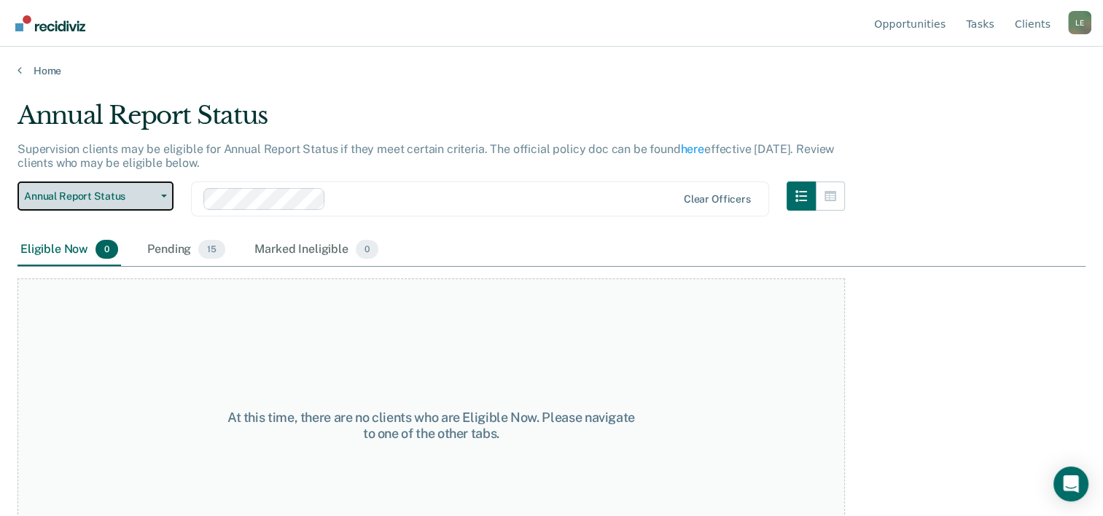
drag, startPoint x: 148, startPoint y: 190, endPoint x: 117, endPoint y: 204, distance: 34.6
click at [117, 204] on button "Annual Report Status" at bounding box center [95, 196] width 156 height 29
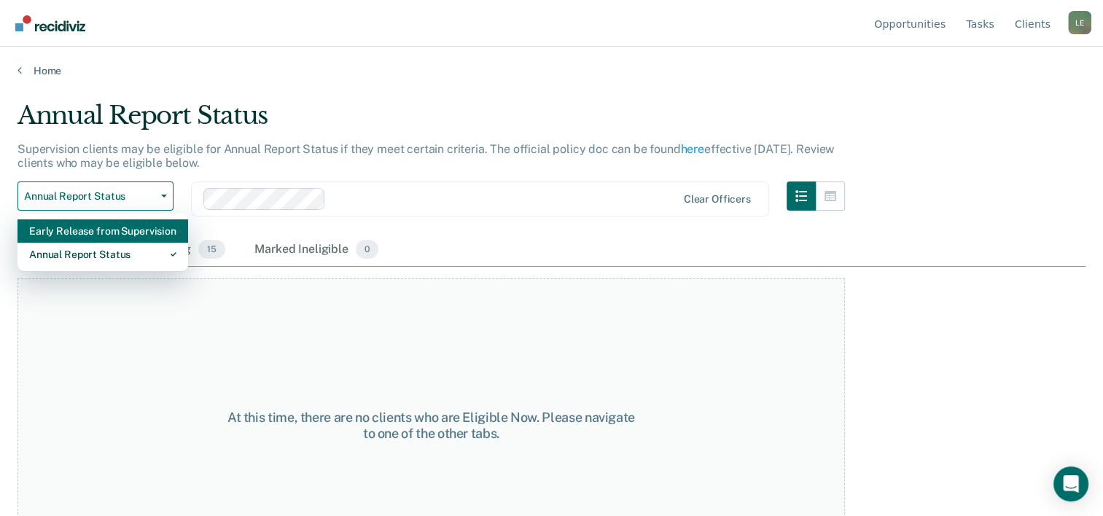
drag, startPoint x: 117, startPoint y: 204, endPoint x: 111, endPoint y: 228, distance: 24.8
click at [111, 228] on div "Annual Report Status Early Release from Supervision Annual Report Status" at bounding box center [95, 208] width 156 height 52
click at [111, 228] on div "Early Release from Supervision" at bounding box center [102, 230] width 147 height 23
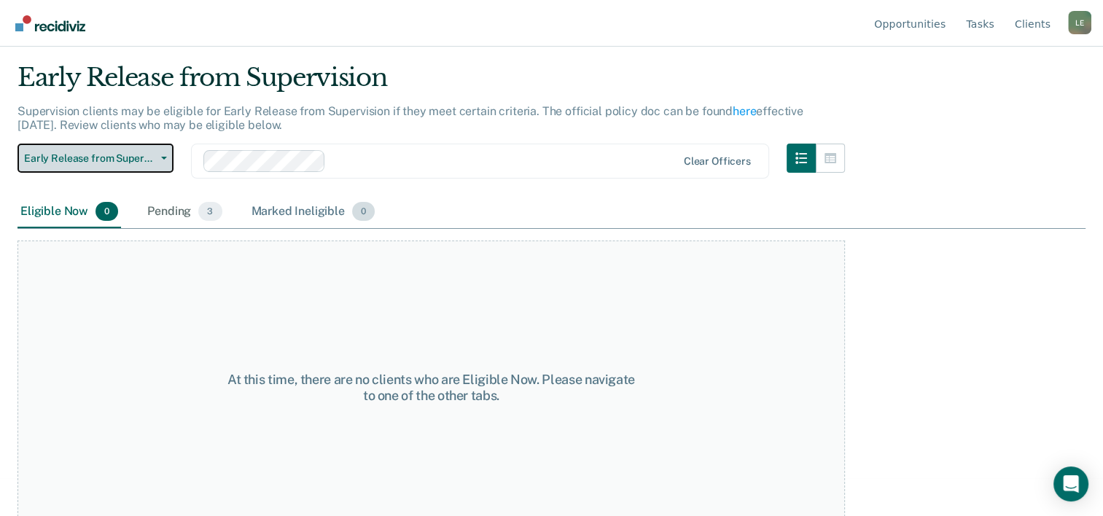
scroll to position [39, 0]
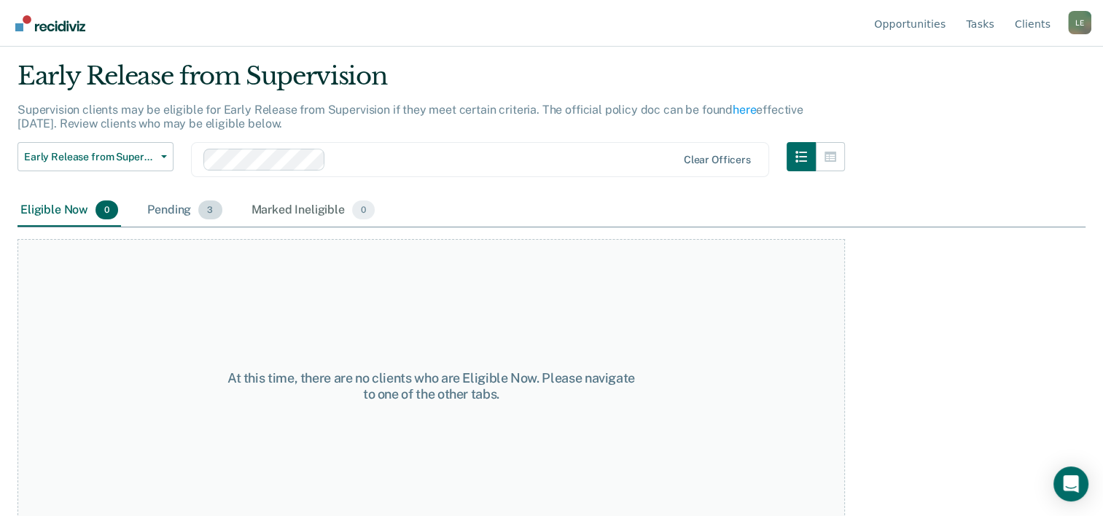
click at [201, 200] on div "Pending 3" at bounding box center [184, 211] width 80 height 32
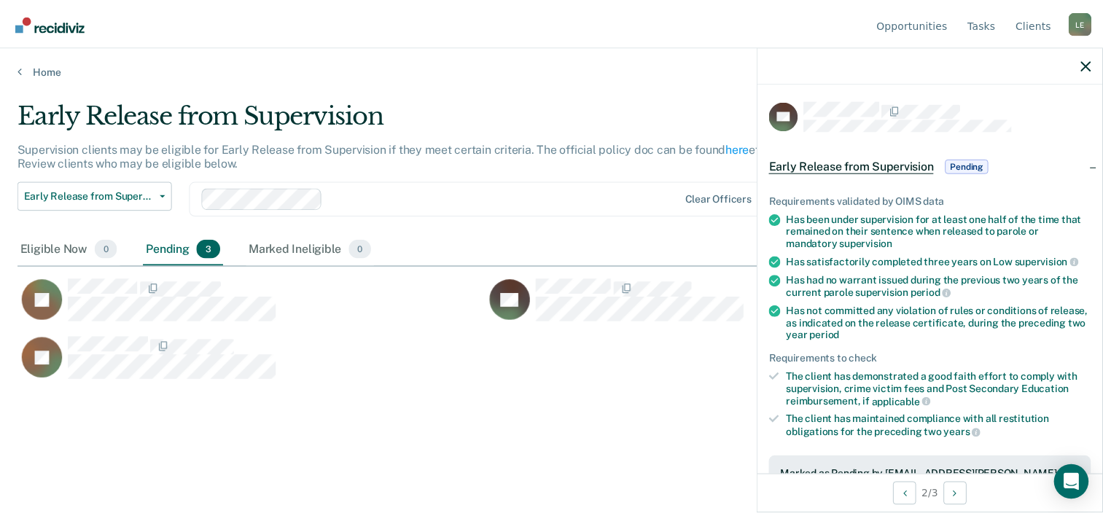
scroll to position [338, 0]
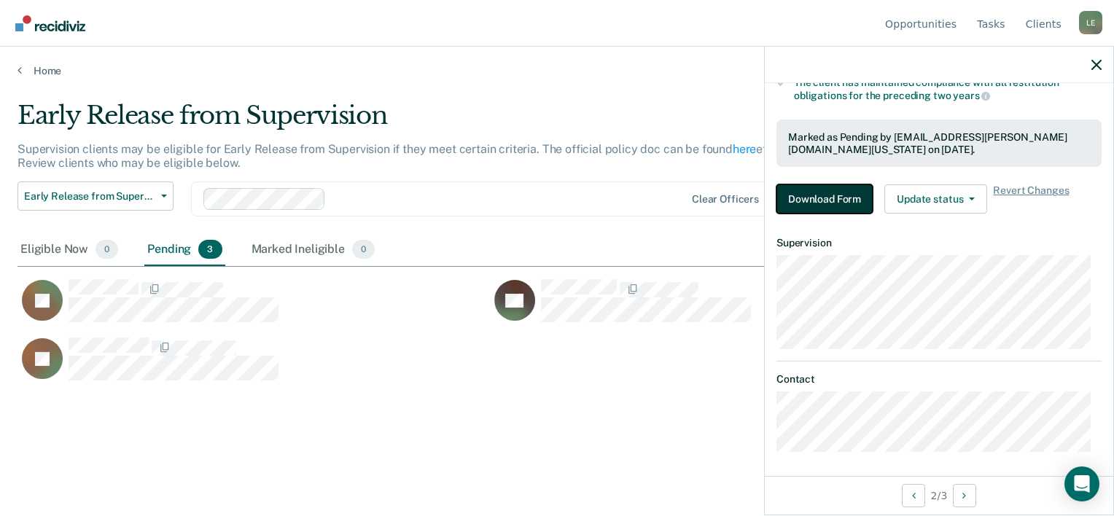
click at [843, 200] on button "Download Form" at bounding box center [824, 198] width 96 height 29
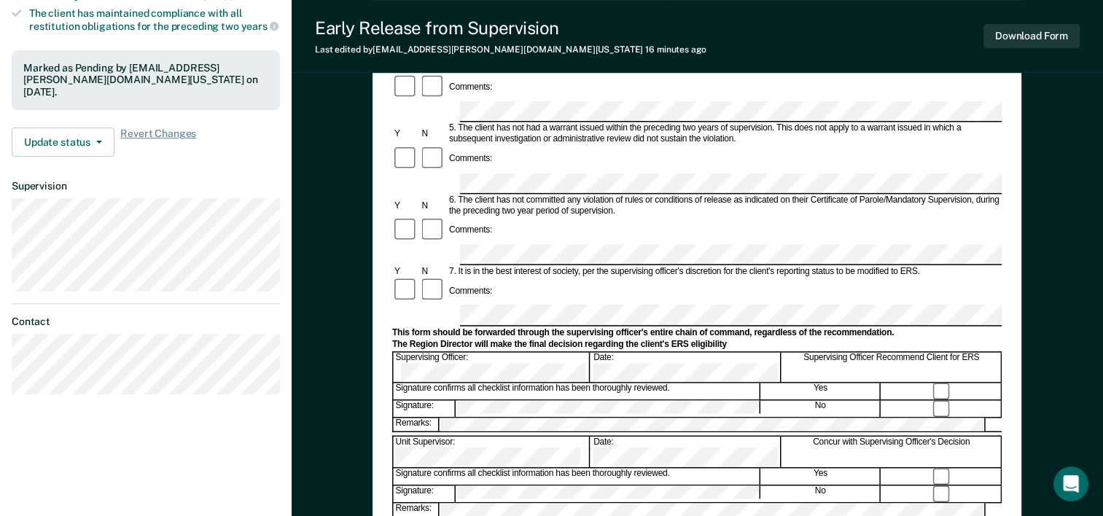
scroll to position [430, 0]
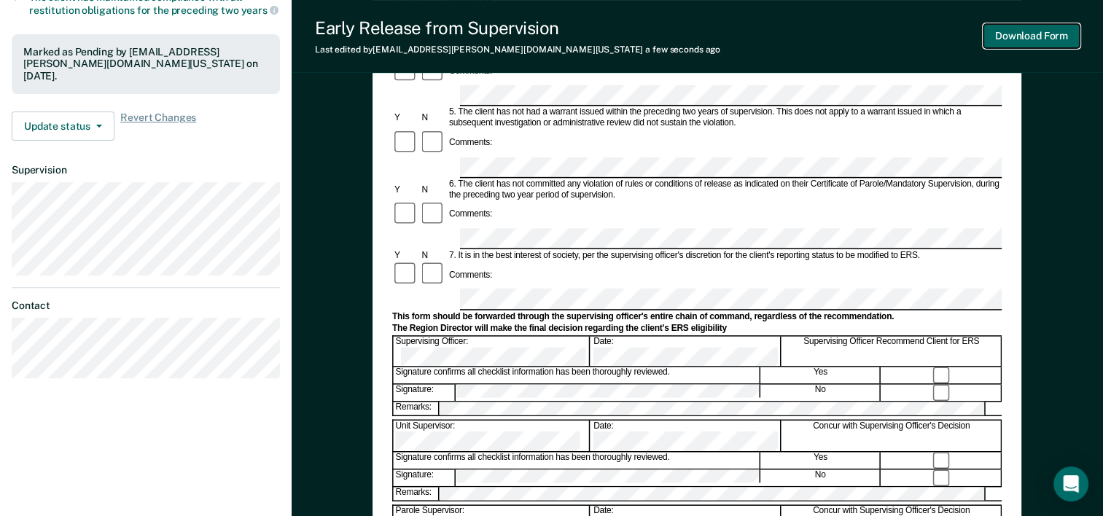
click at [1027, 44] on button "Download Form" at bounding box center [1032, 36] width 96 height 24
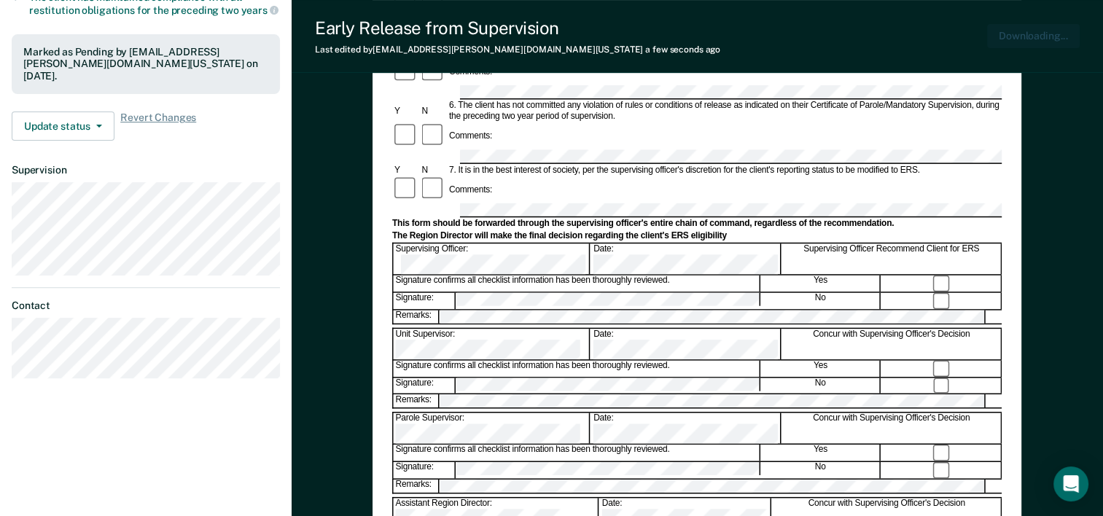
scroll to position [0, 0]
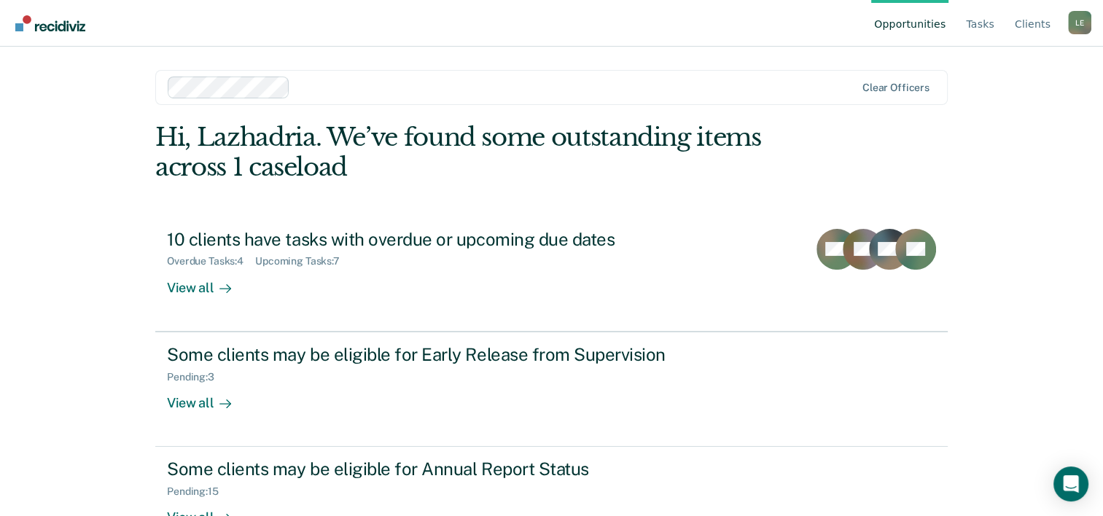
scroll to position [44, 0]
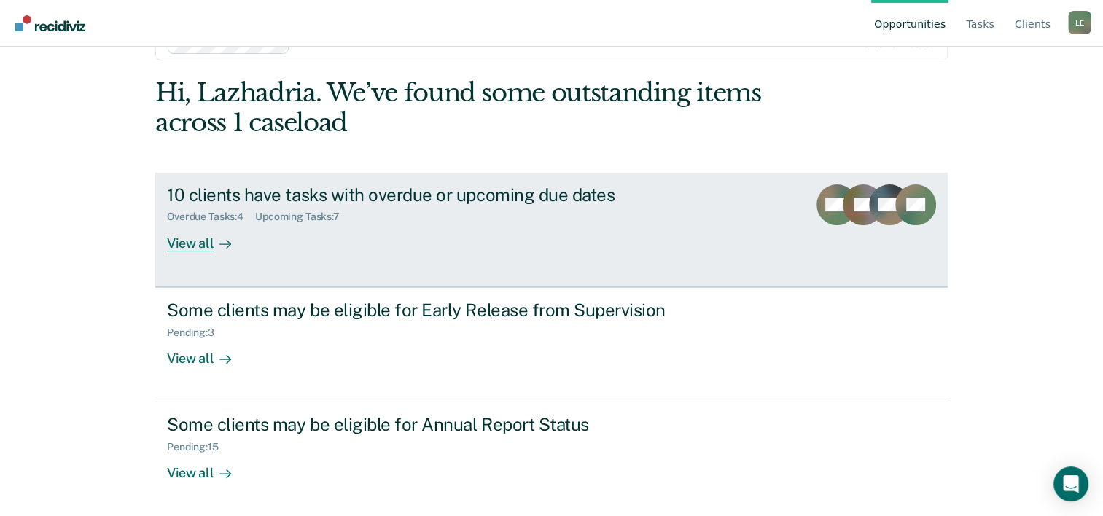
click at [594, 225] on div "10 clients have tasks with overdue or upcoming due dates Overdue Tasks : 4 Upco…" at bounding box center [440, 217] width 547 height 67
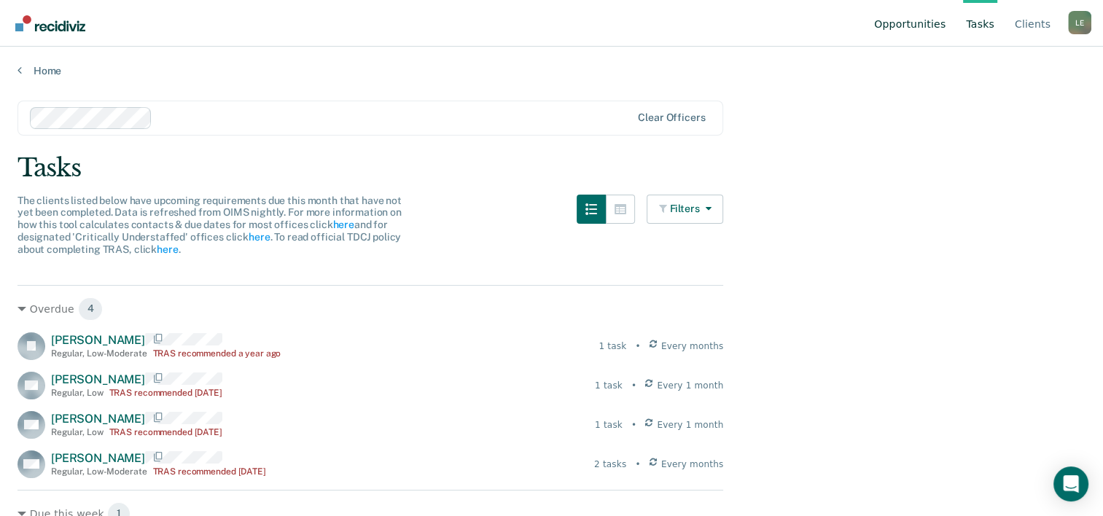
click at [911, 23] on link "Opportunities" at bounding box center [909, 23] width 77 height 47
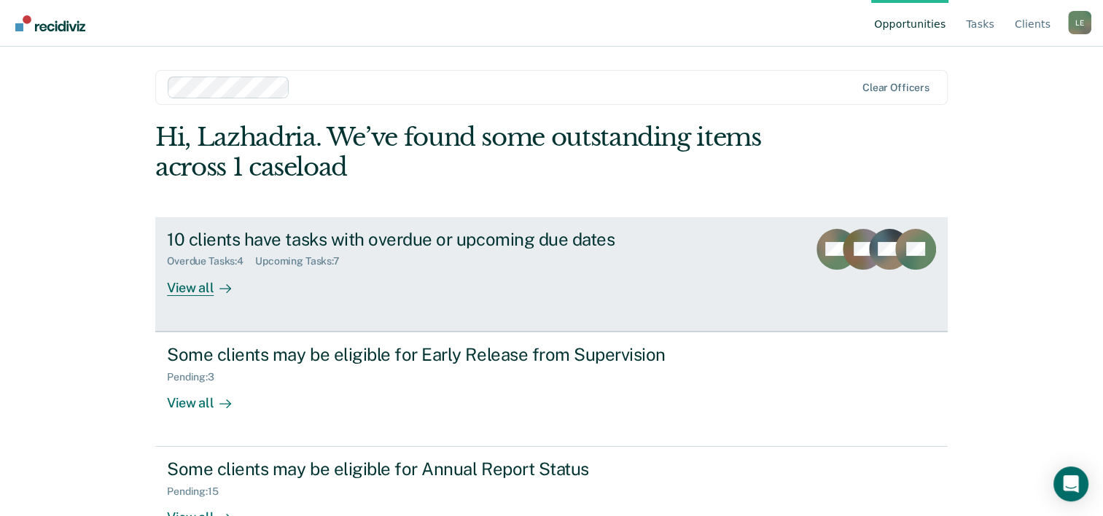
scroll to position [44, 0]
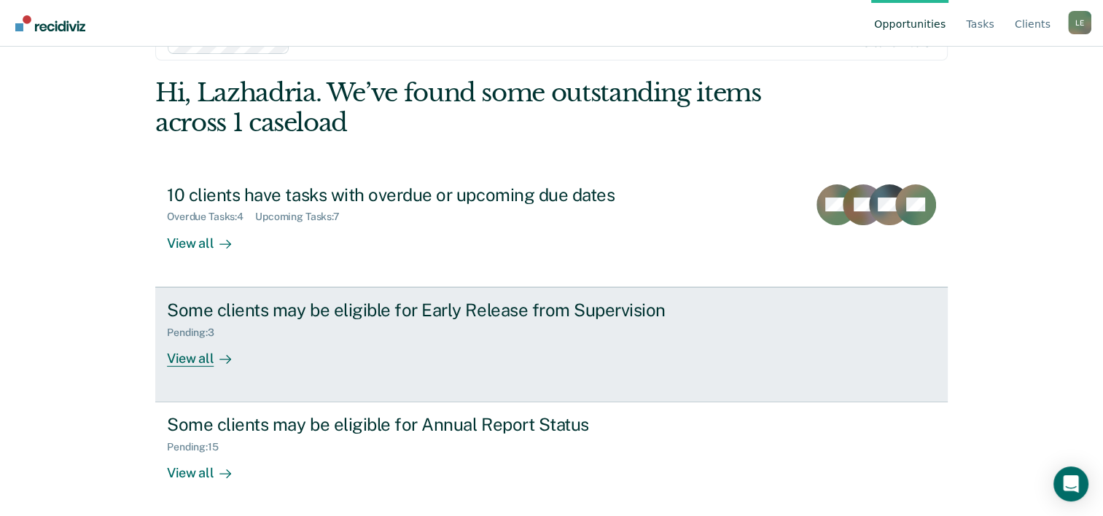
click at [473, 337] on div "Pending : 3" at bounding box center [423, 330] width 512 height 18
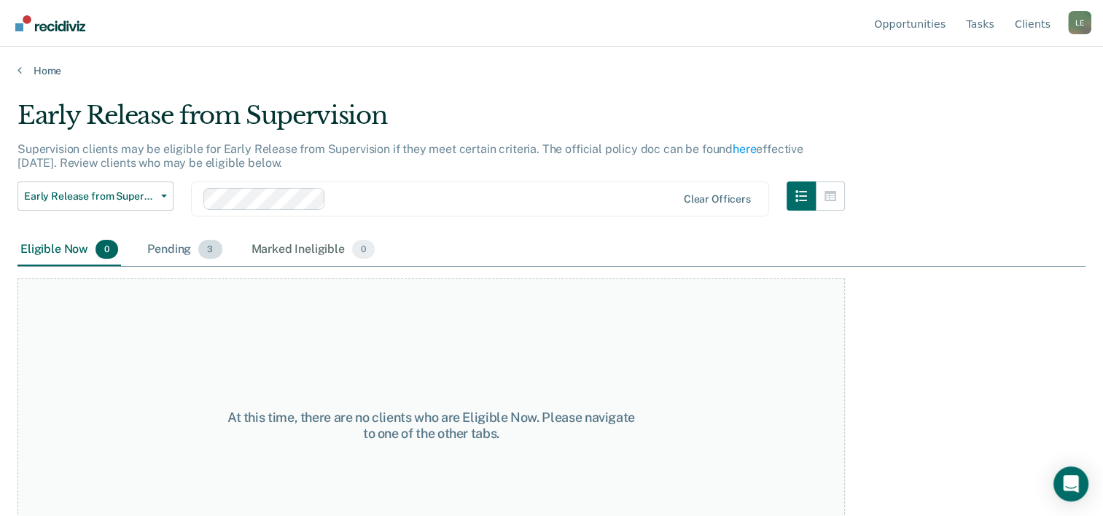
click at [209, 251] on span "3" at bounding box center [209, 249] width 23 height 19
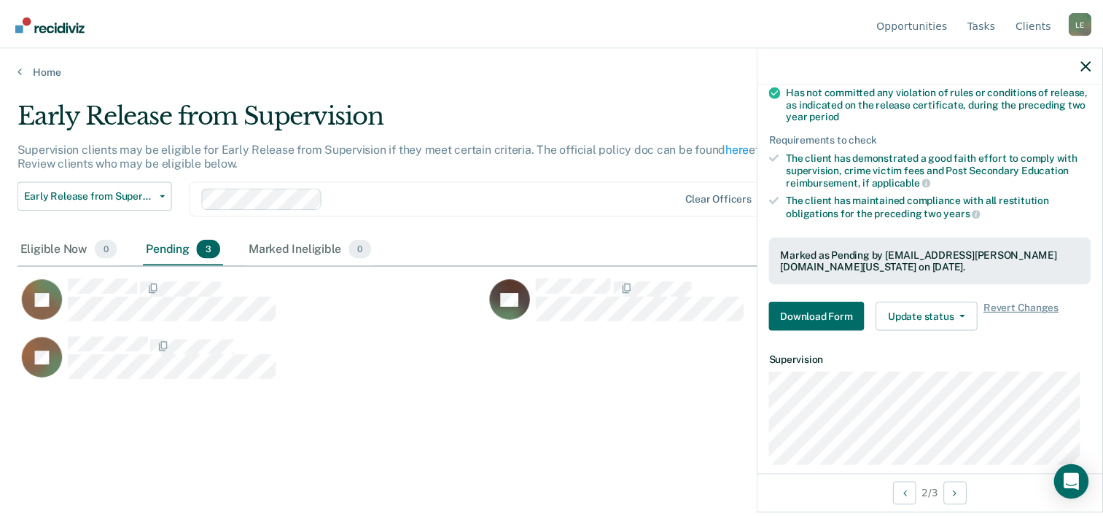
scroll to position [221, 0]
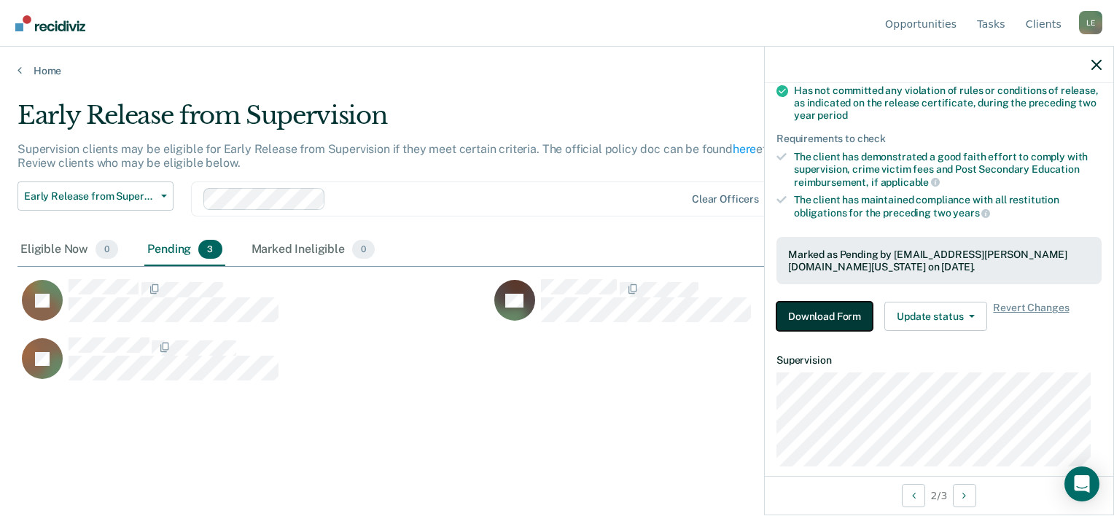
click at [838, 302] on button "Download Form" at bounding box center [824, 316] width 96 height 29
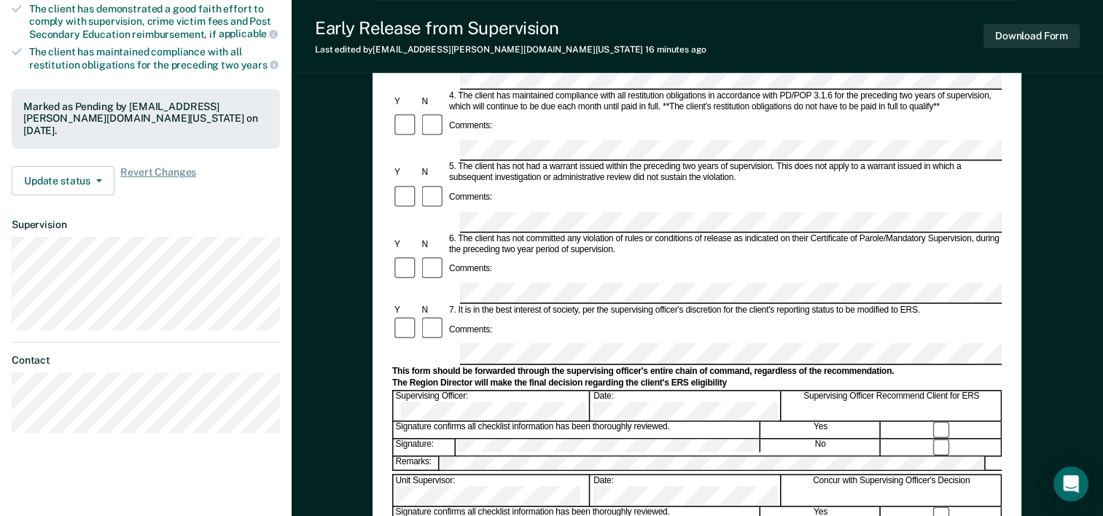
scroll to position [376, 0]
click at [1031, 33] on button "Download Form" at bounding box center [1032, 36] width 96 height 24
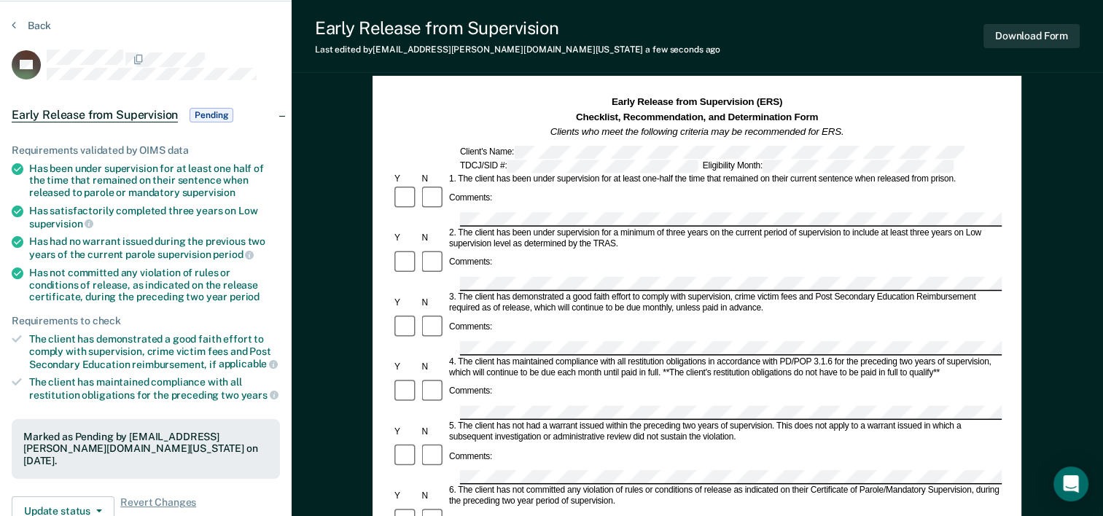
scroll to position [36, 0]
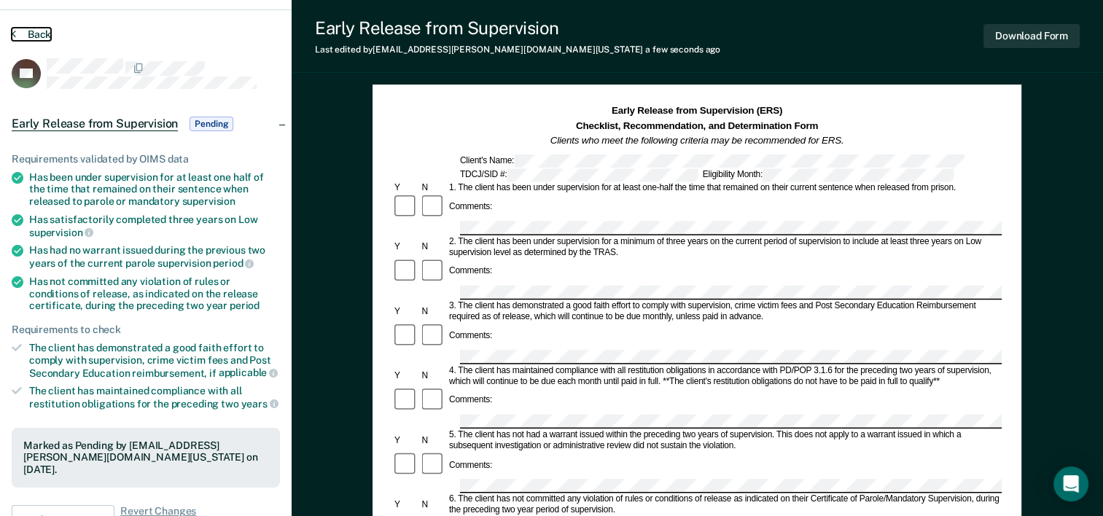
click at [24, 28] on button "Back" at bounding box center [31, 34] width 39 height 13
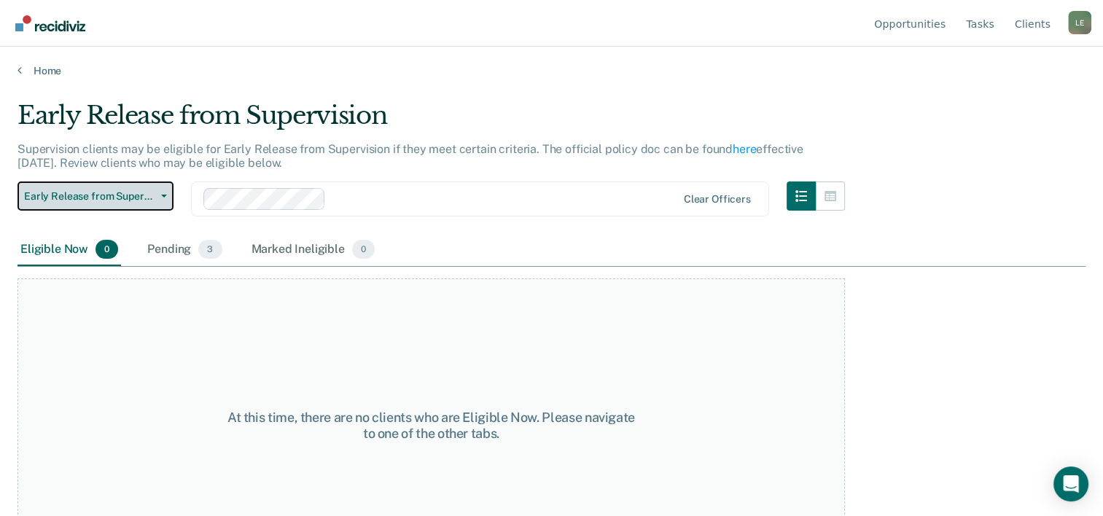
drag, startPoint x: 120, startPoint y: 197, endPoint x: 98, endPoint y: 194, distance: 21.3
click at [98, 194] on span "Early Release from Supervision" at bounding box center [89, 196] width 131 height 12
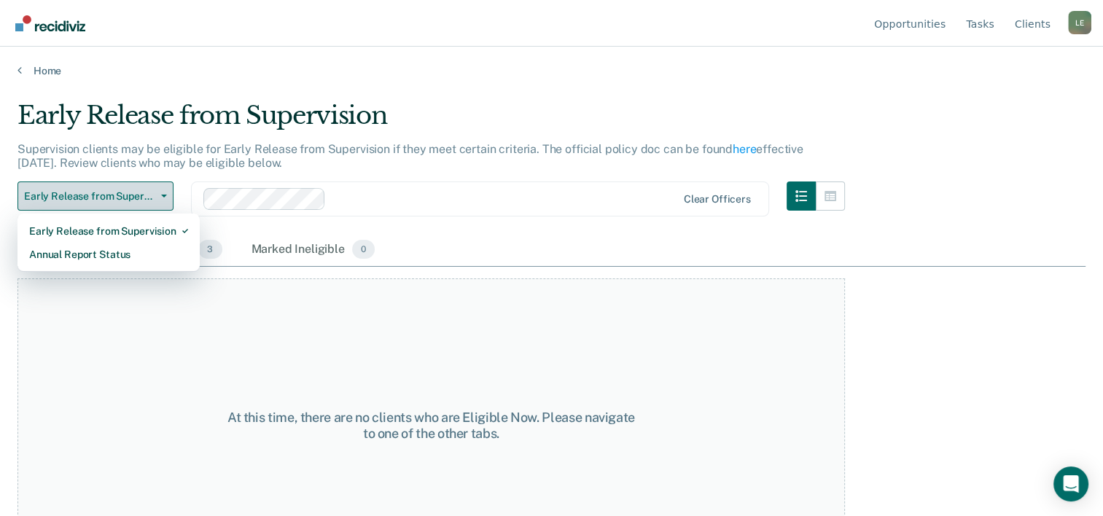
click at [98, 194] on span "Early Release from Supervision" at bounding box center [89, 196] width 131 height 12
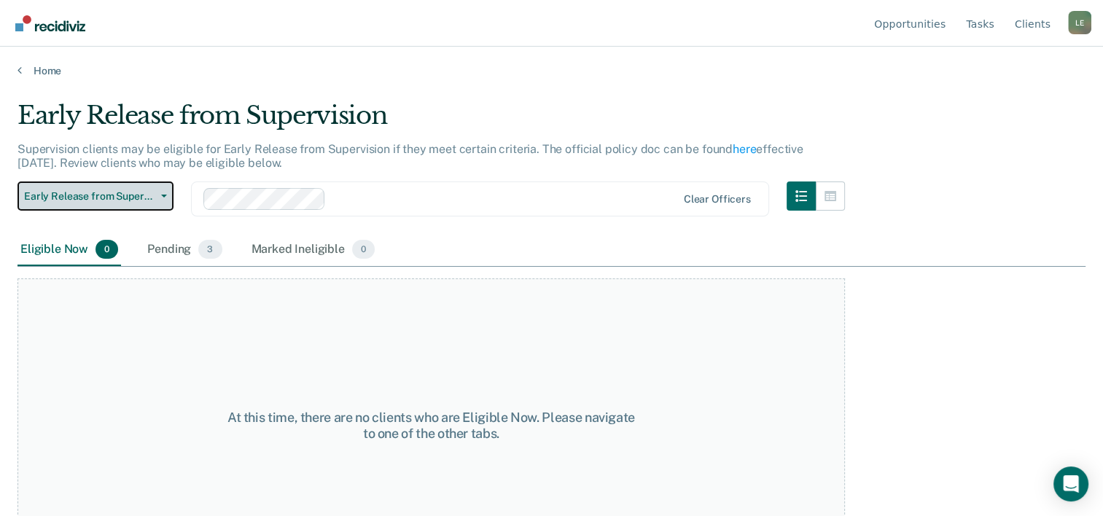
click at [94, 185] on button "Early Release from Supervision" at bounding box center [95, 196] width 156 height 29
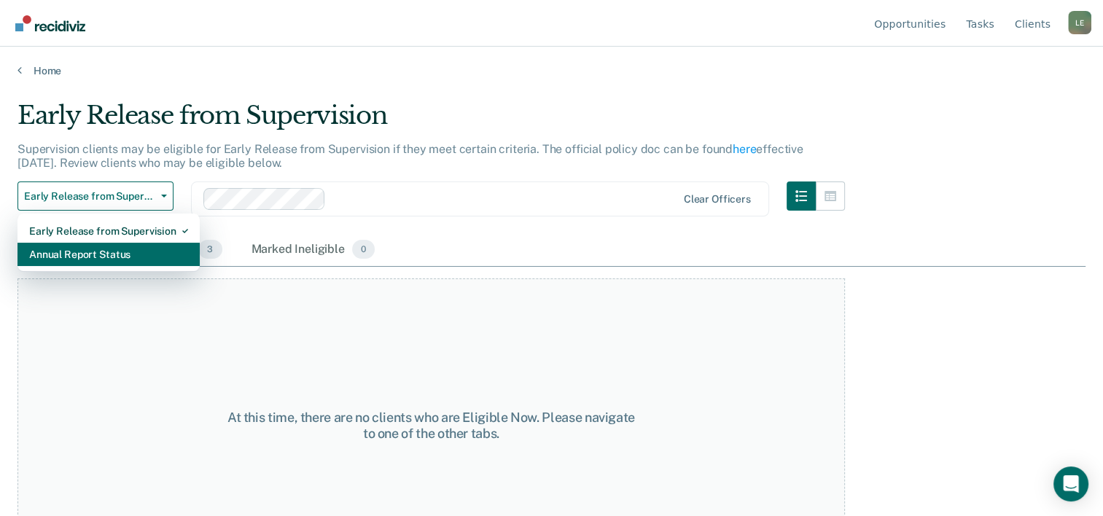
click at [99, 252] on div "Annual Report Status" at bounding box center [108, 254] width 159 height 23
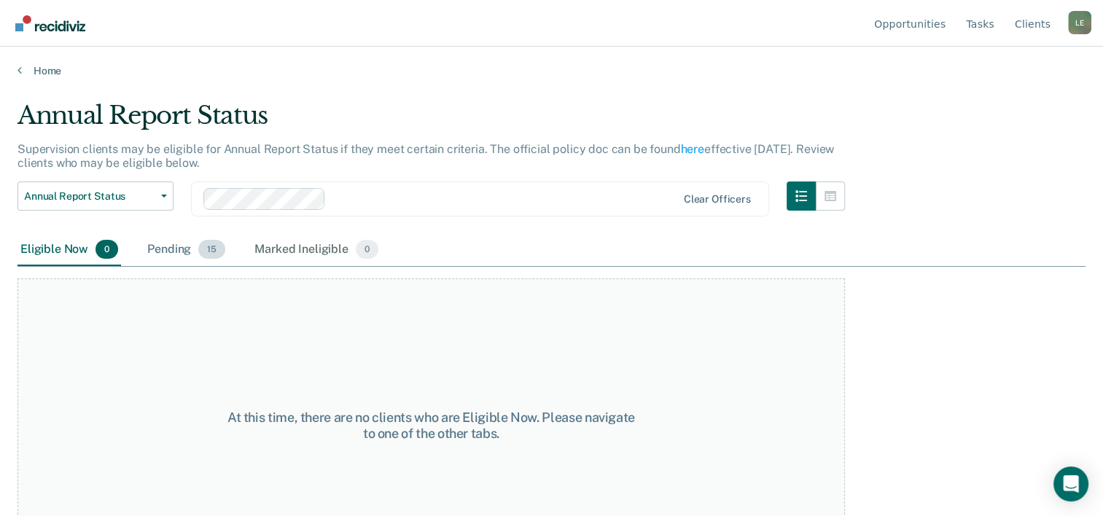
click at [175, 262] on div "Pending 15" at bounding box center [186, 250] width 84 height 32
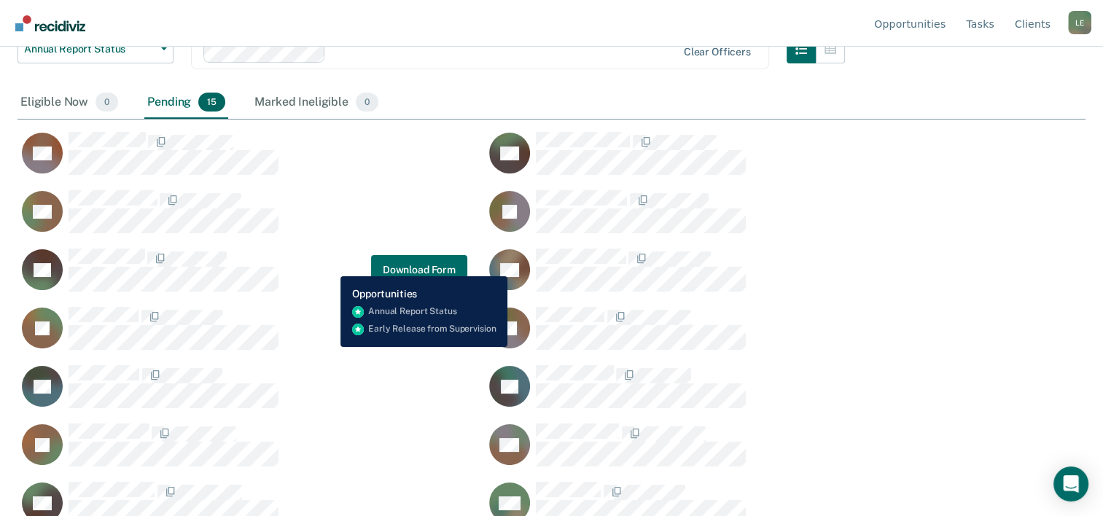
scroll to position [227, 0]
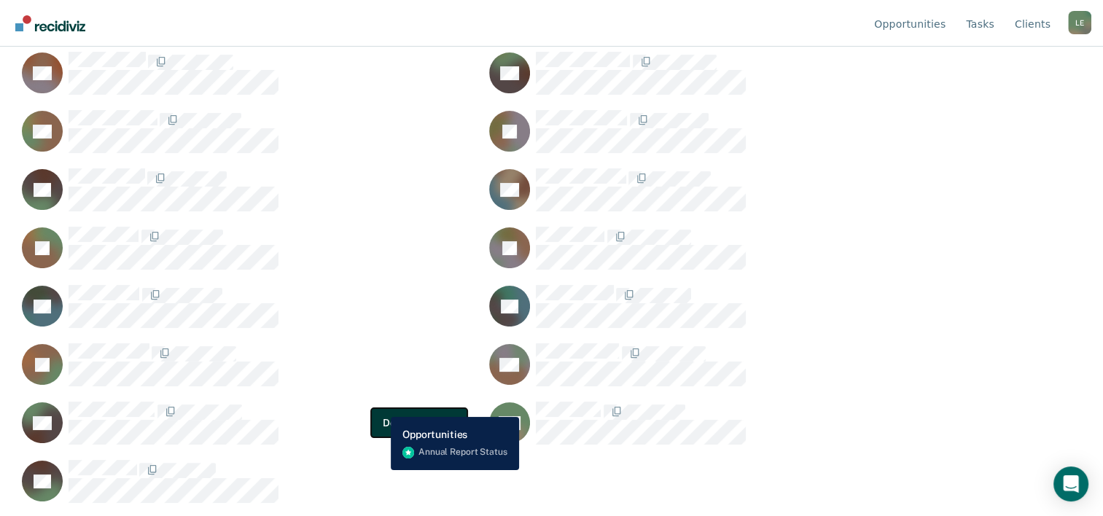
click at [380, 408] on button "Download Form" at bounding box center [419, 422] width 96 height 29
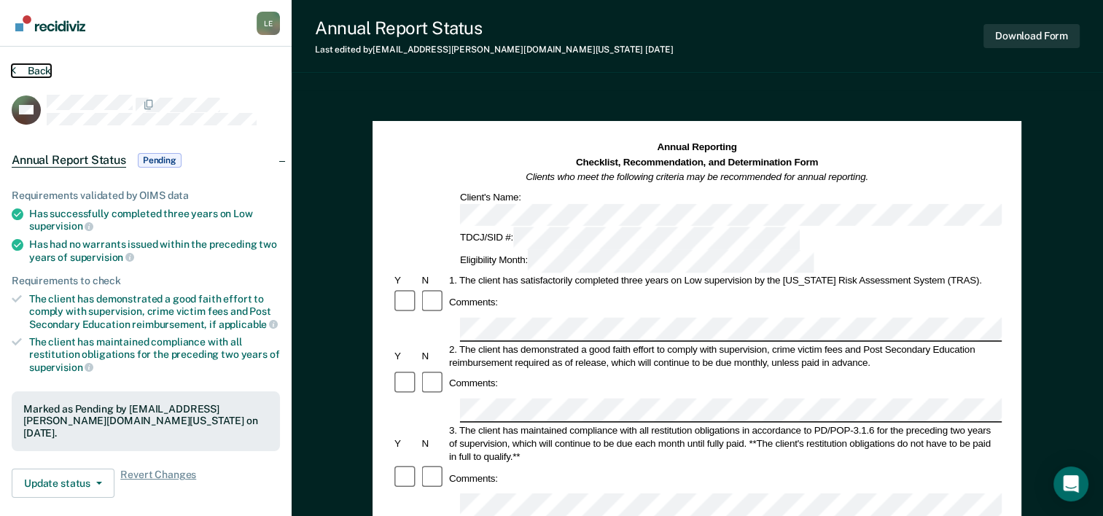
click at [44, 66] on button "Back" at bounding box center [31, 70] width 39 height 13
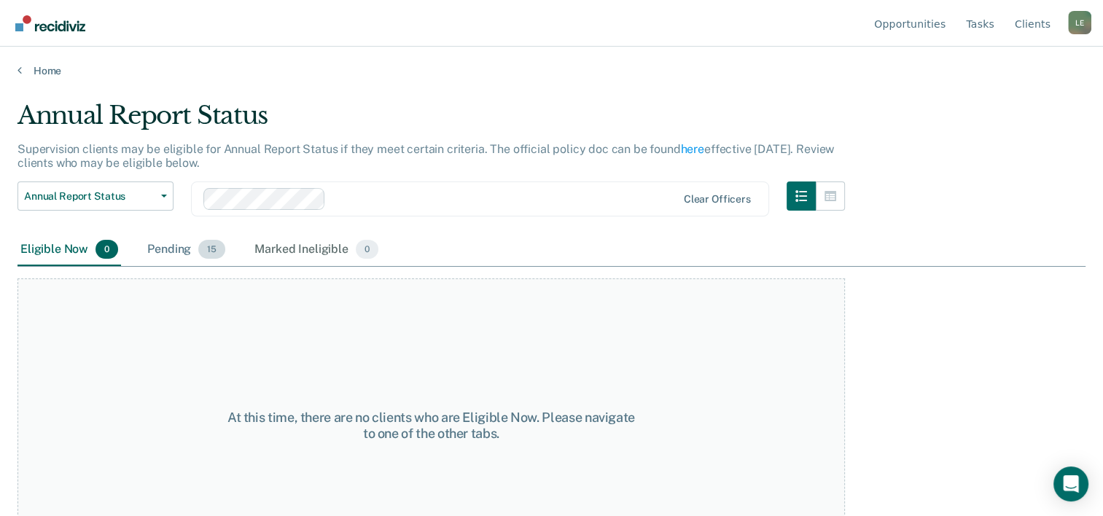
click at [175, 245] on div "Pending 15" at bounding box center [186, 250] width 84 height 32
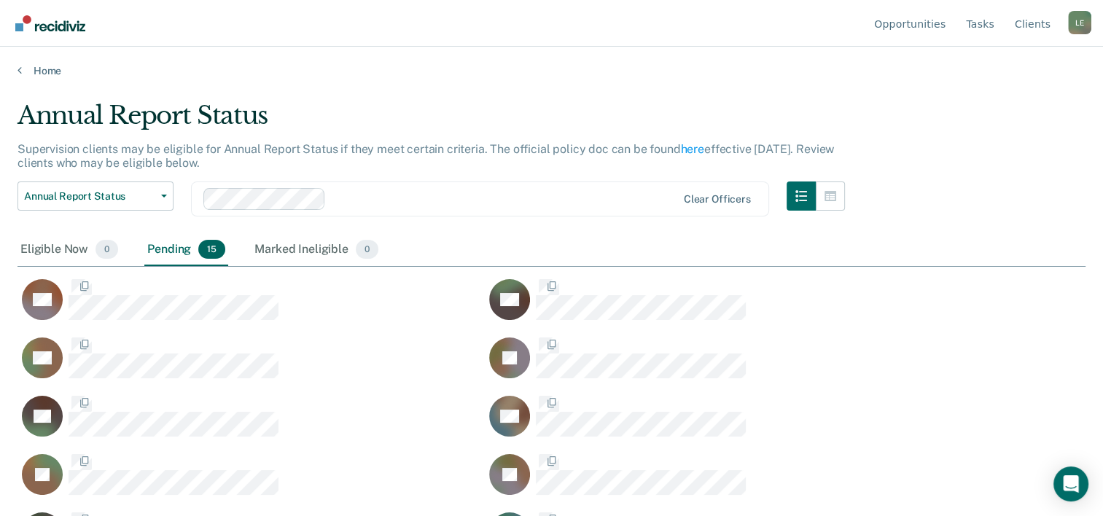
scroll to position [295, 1056]
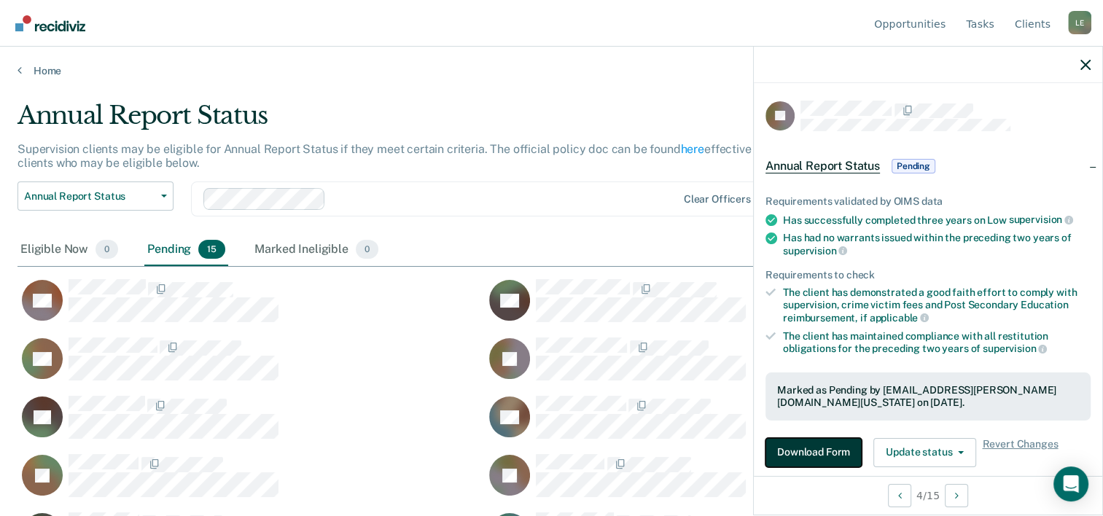
click at [822, 448] on button "Download Form" at bounding box center [814, 452] width 96 height 29
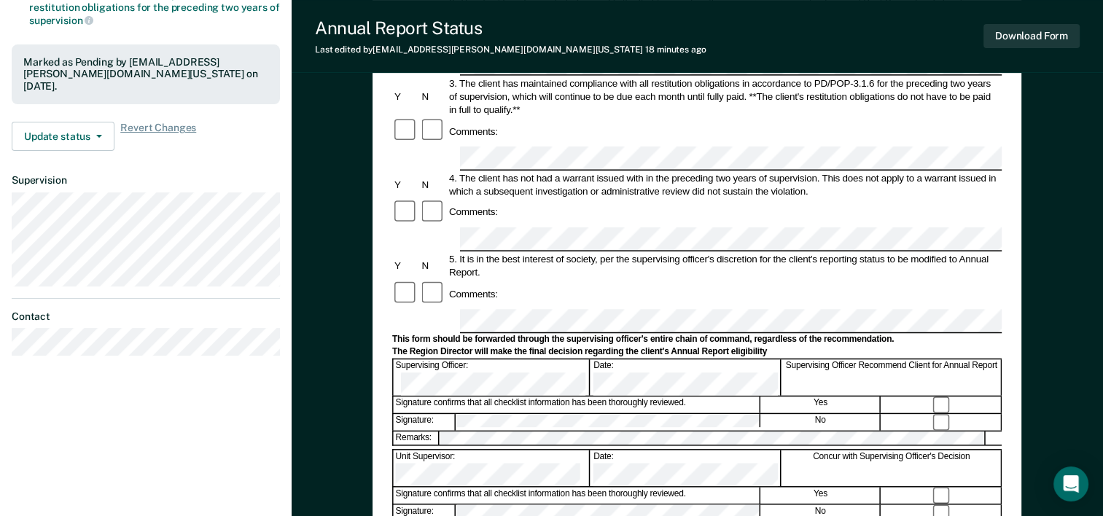
scroll to position [350, 0]
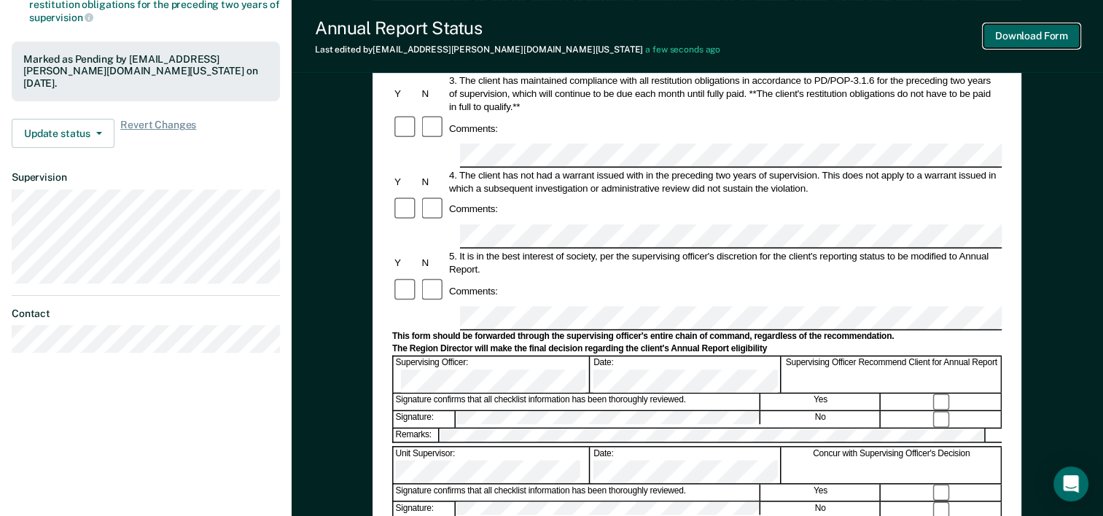
click at [1028, 34] on button "Download Form" at bounding box center [1032, 36] width 96 height 24
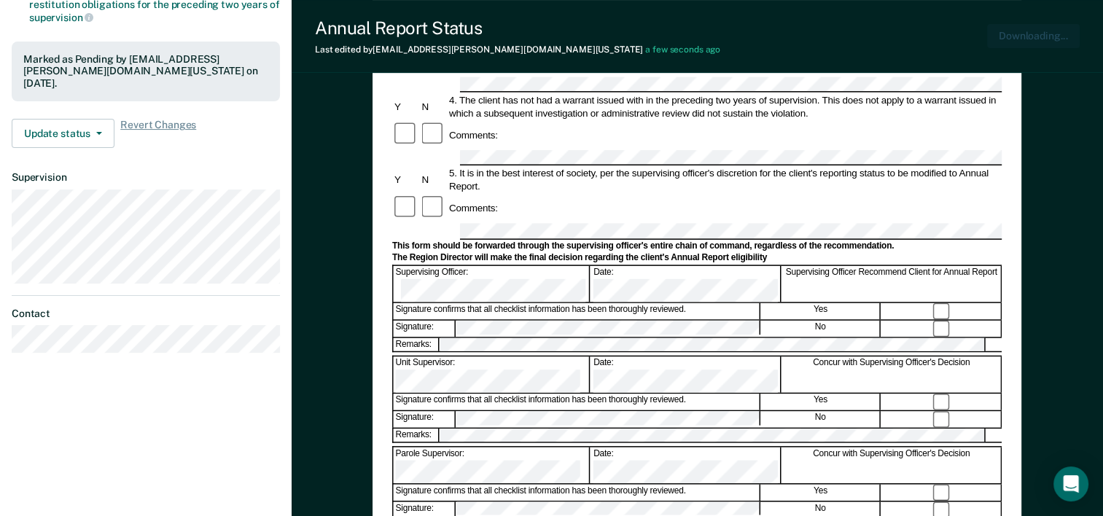
scroll to position [0, 0]
